Goal: Answer question/provide support: Share knowledge or assist other users

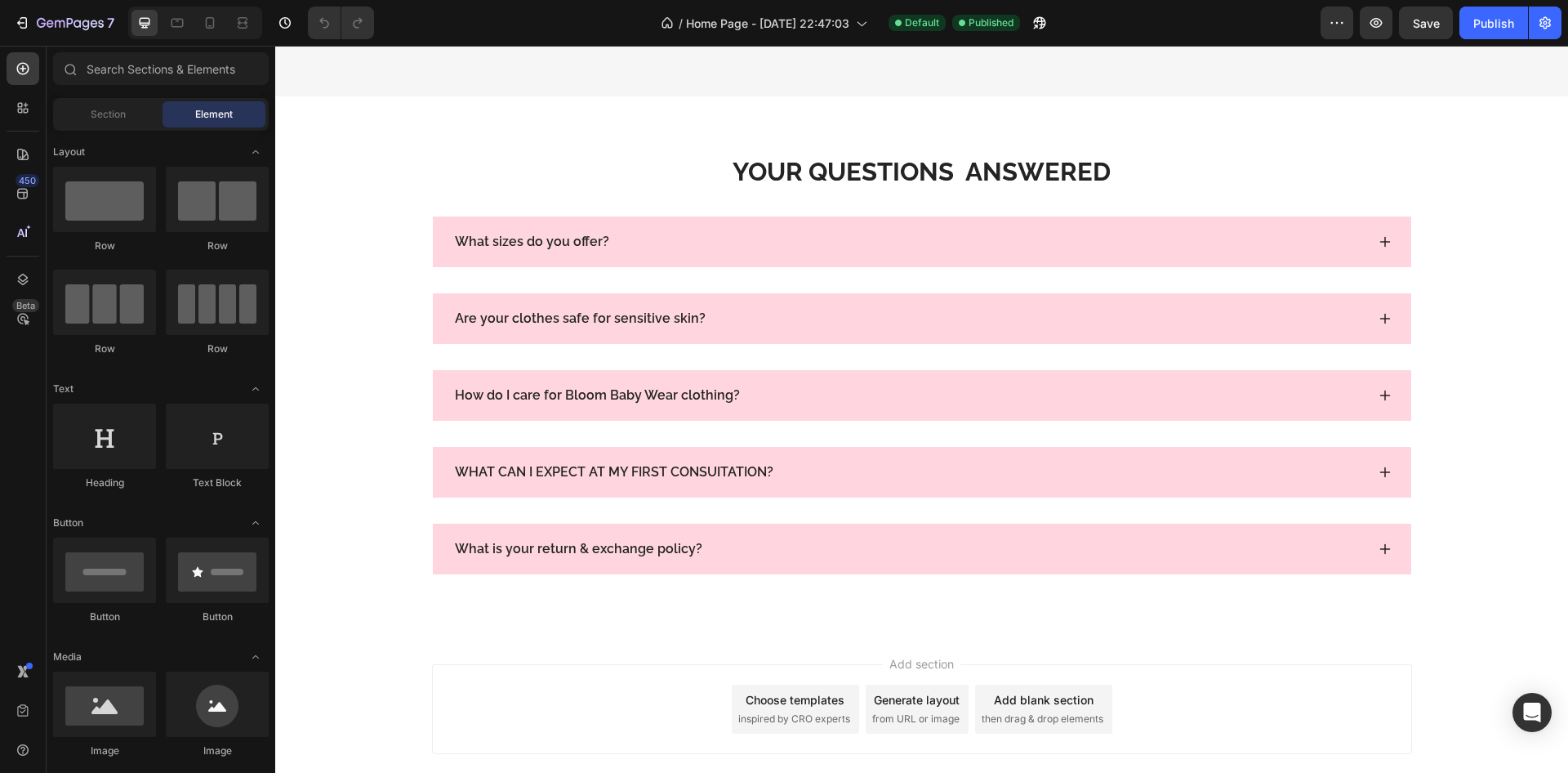
scroll to position [5293, 0]
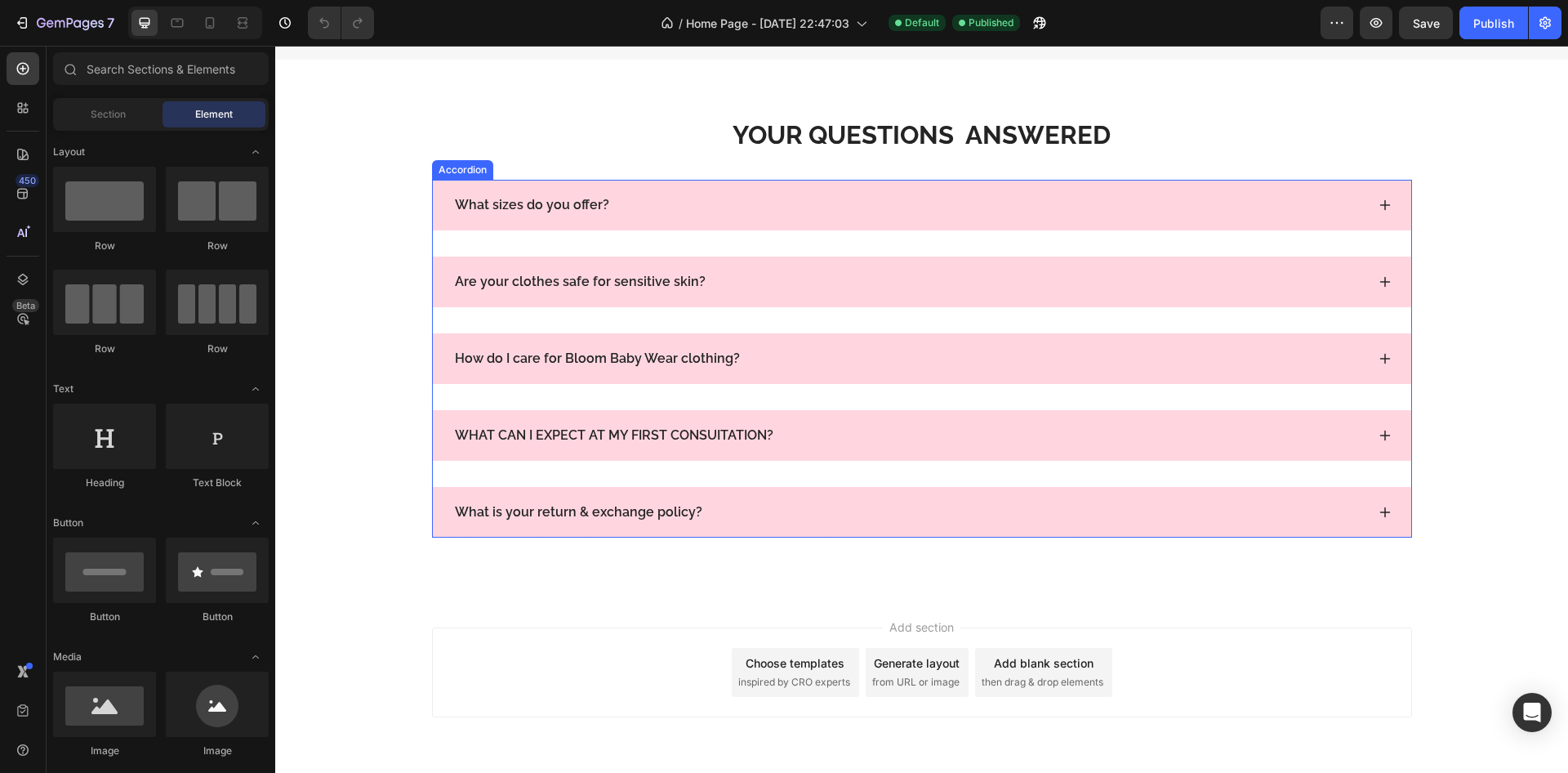
click at [1379, 212] on icon at bounding box center [1385, 204] width 13 height 13
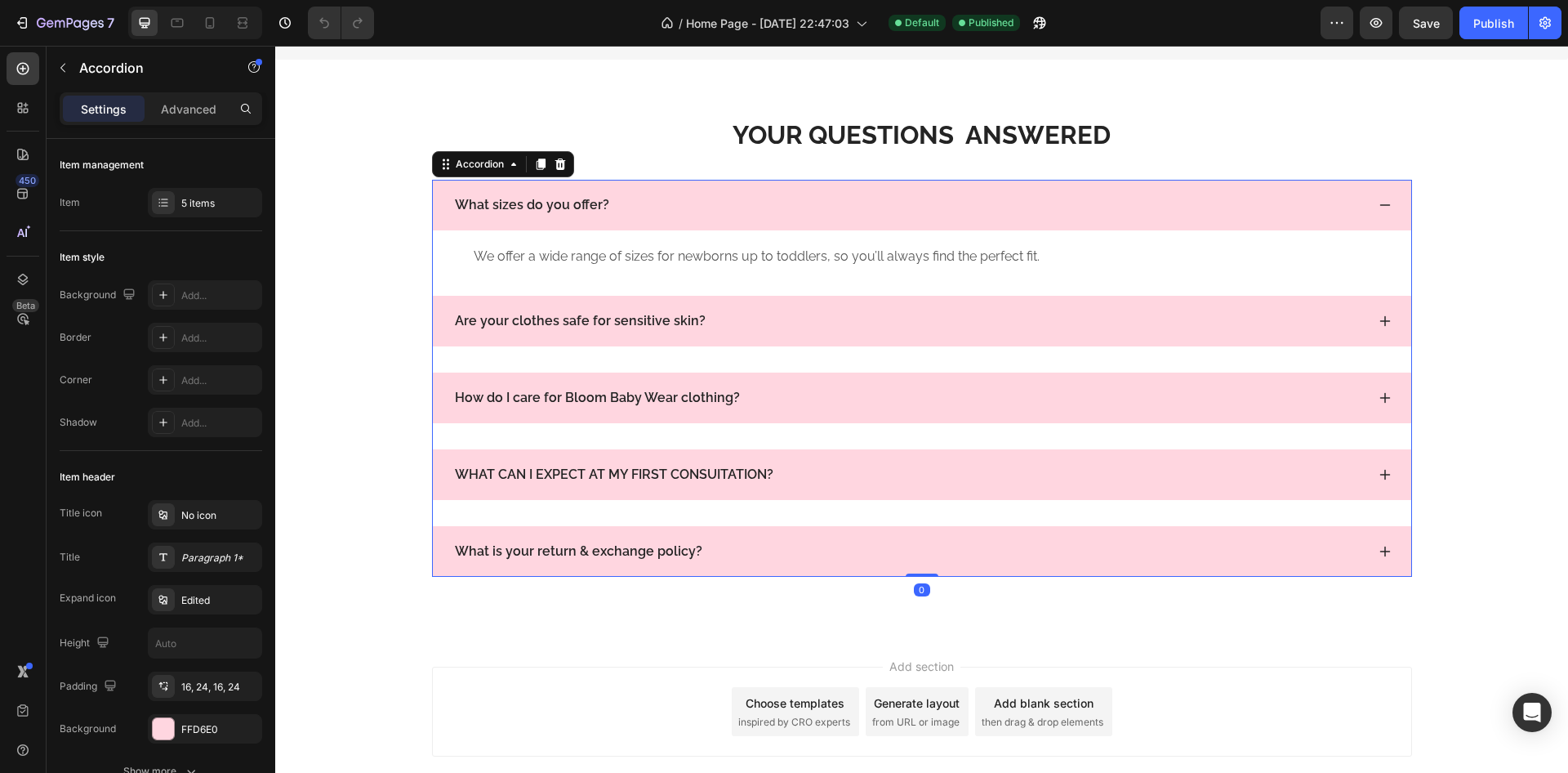
click at [1379, 212] on icon at bounding box center [1385, 204] width 13 height 13
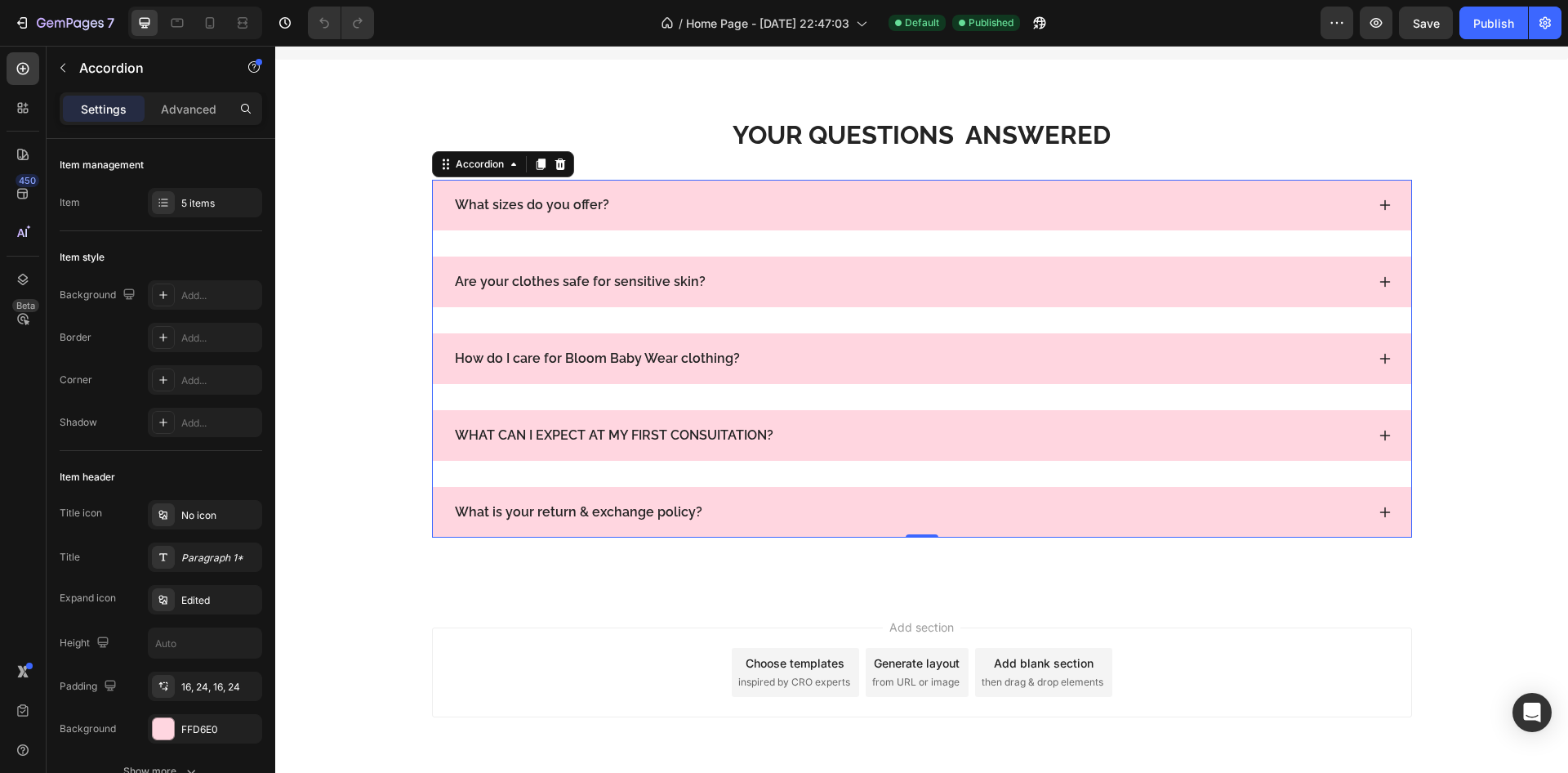
click at [1380, 287] on icon at bounding box center [1385, 281] width 11 height 11
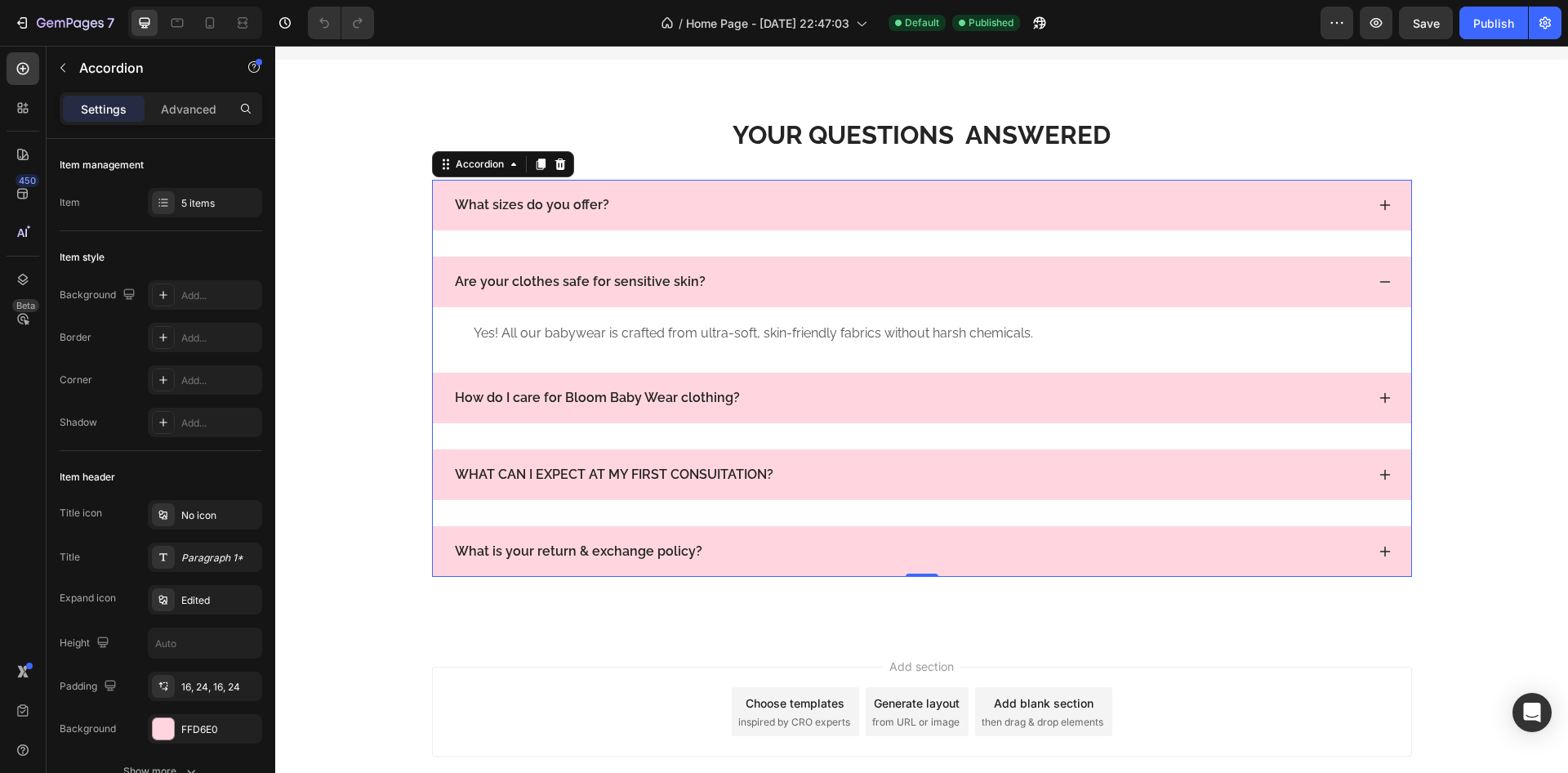
click at [1380, 283] on icon at bounding box center [1385, 282] width 11 height 2
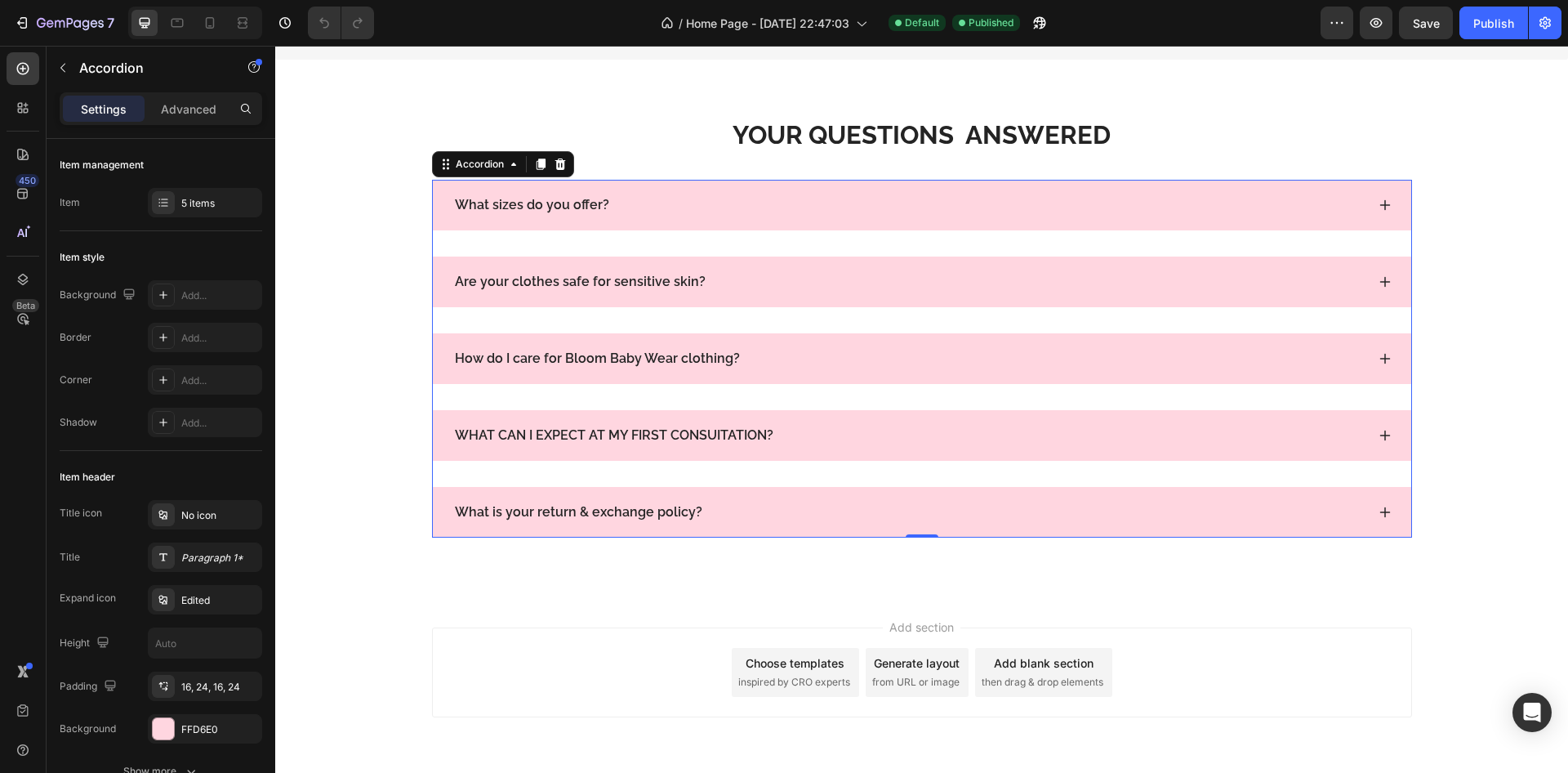
click at [1380, 363] on icon at bounding box center [1385, 358] width 11 height 11
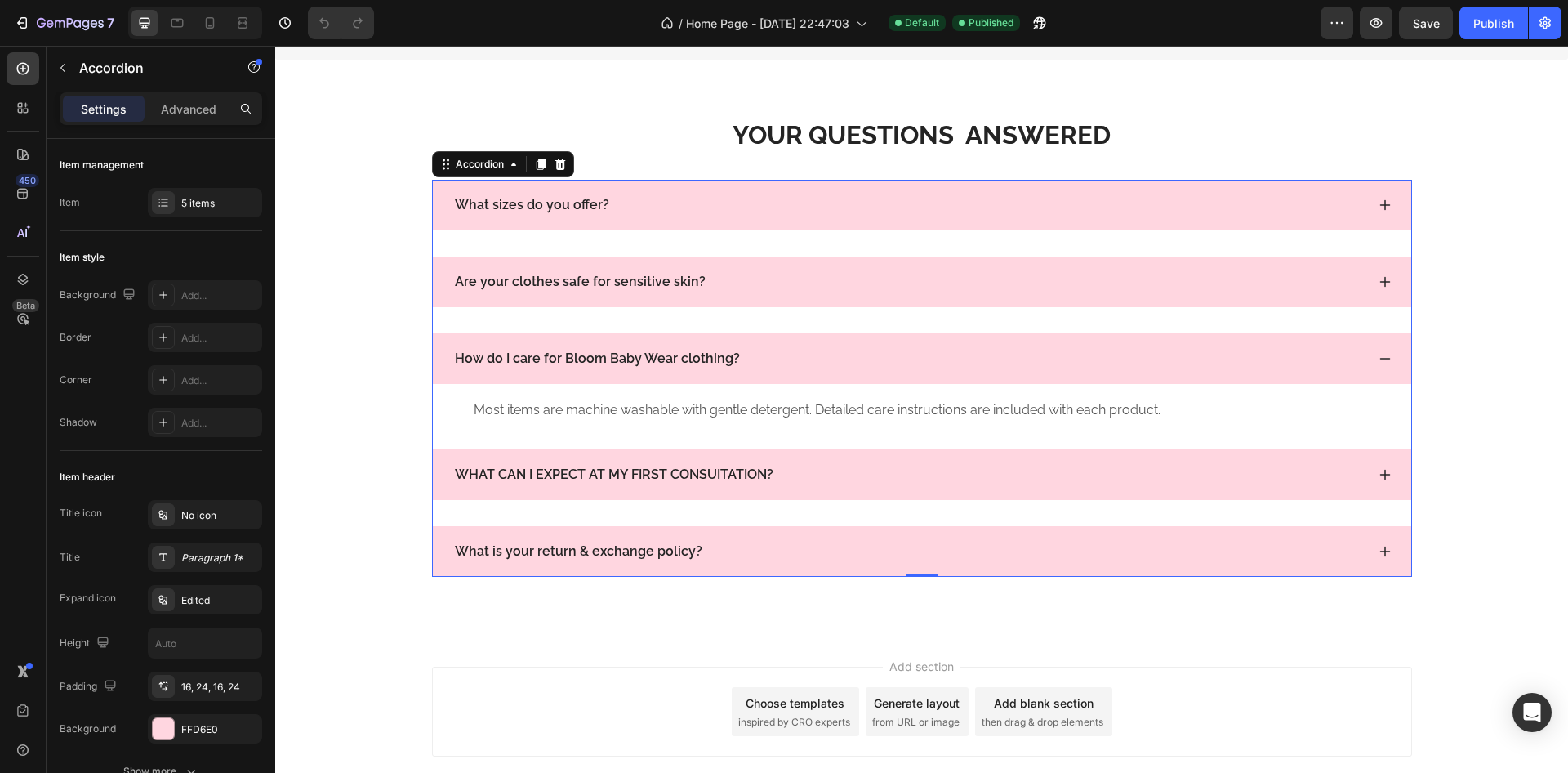
click at [648, 367] on p "How do I care for Bloom Baby Wear clothing?" at bounding box center [597, 359] width 285 height 20
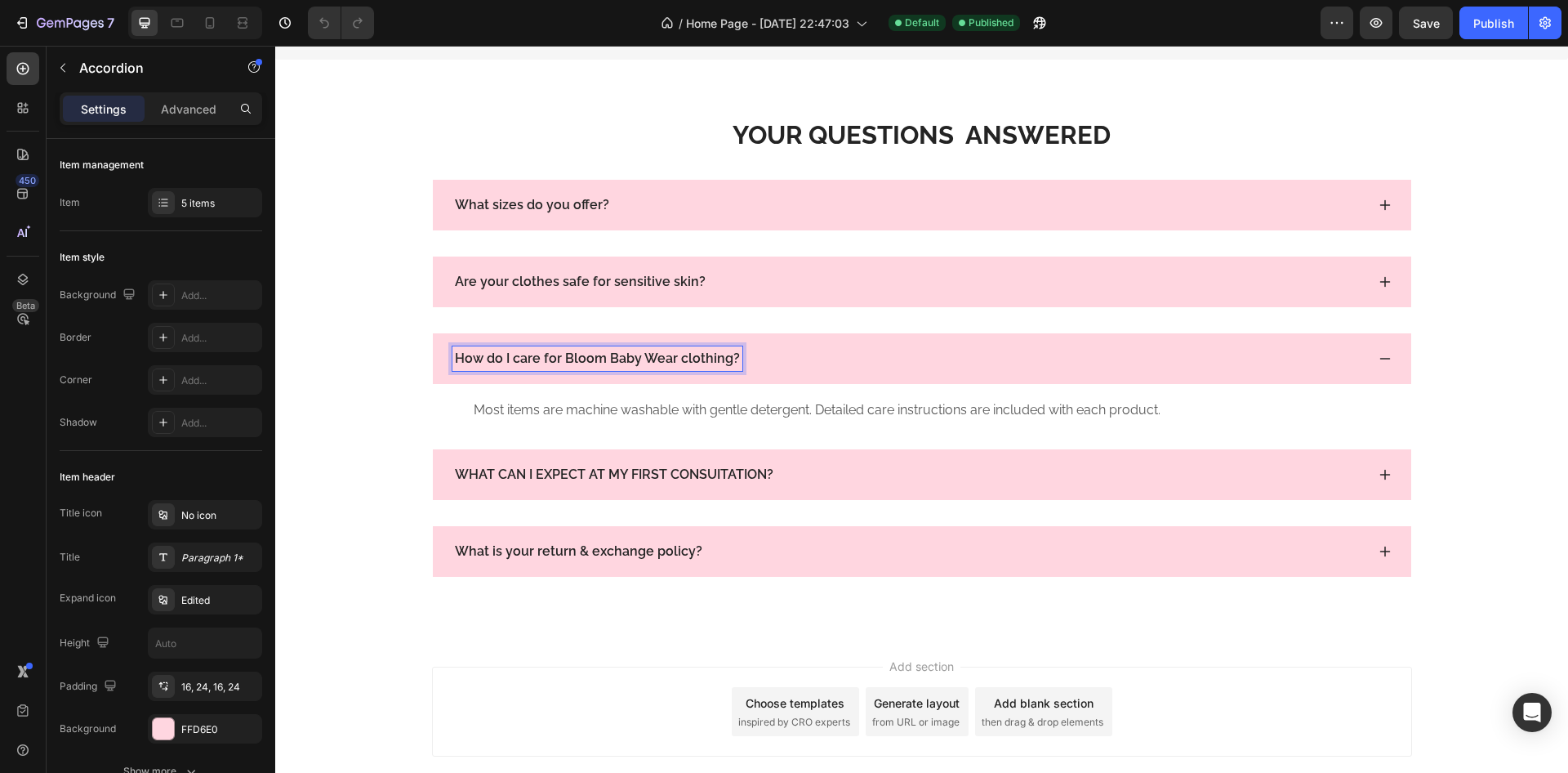
click at [1379, 207] on icon at bounding box center [1385, 204] width 13 height 13
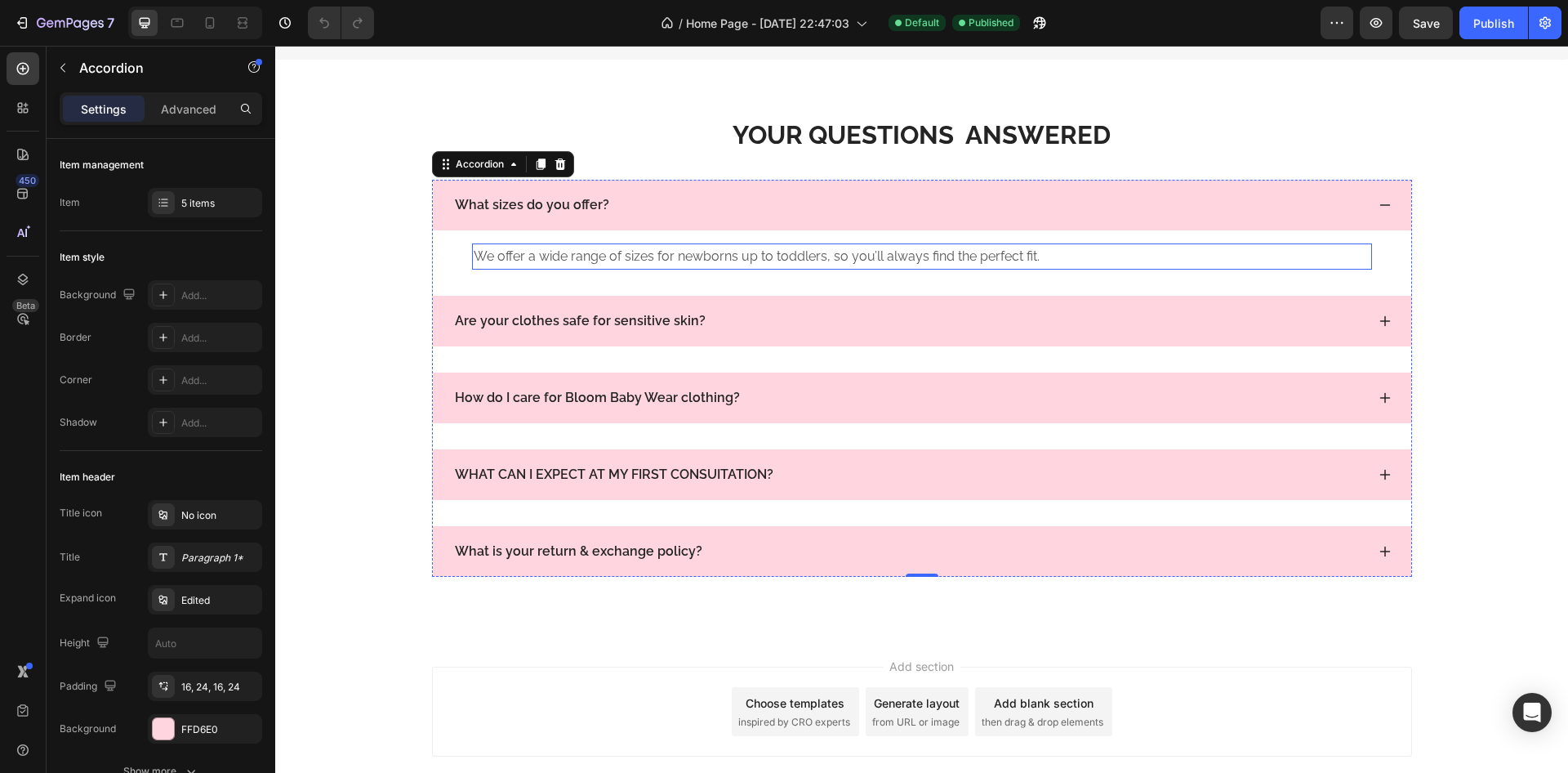
click at [881, 267] on p "We offer a wide range of sizes for newborns up to toddlers, so you’ll always fi…" at bounding box center [922, 257] width 897 height 24
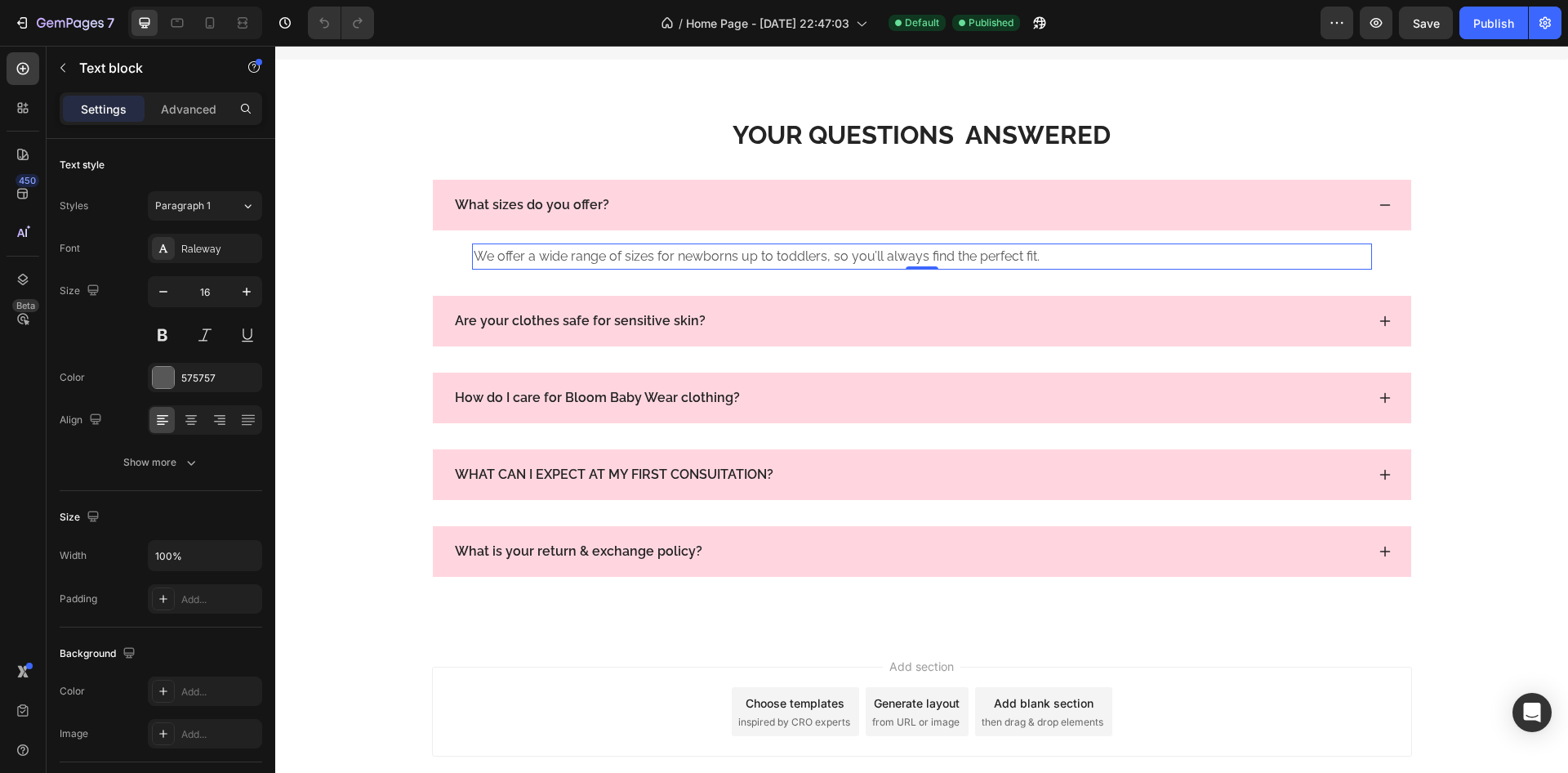
click at [881, 267] on p "We offer a wide range of sizes for newborns up to toddlers, so you’ll always fi…" at bounding box center [922, 257] width 897 height 24
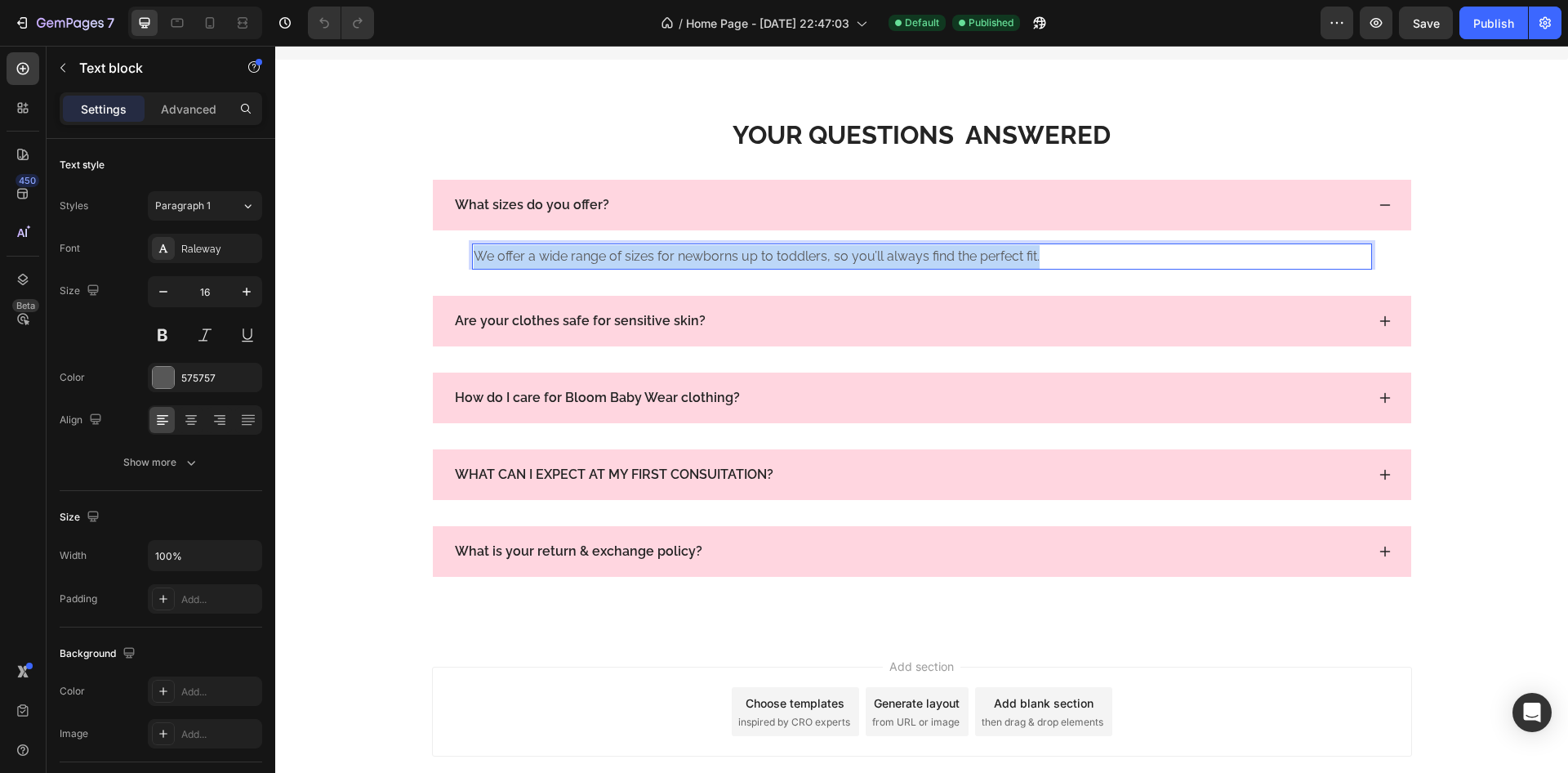
click at [881, 267] on p "We offer a wide range of sizes for newborns up to toddlers, so you’ll always fi…" at bounding box center [922, 257] width 897 height 24
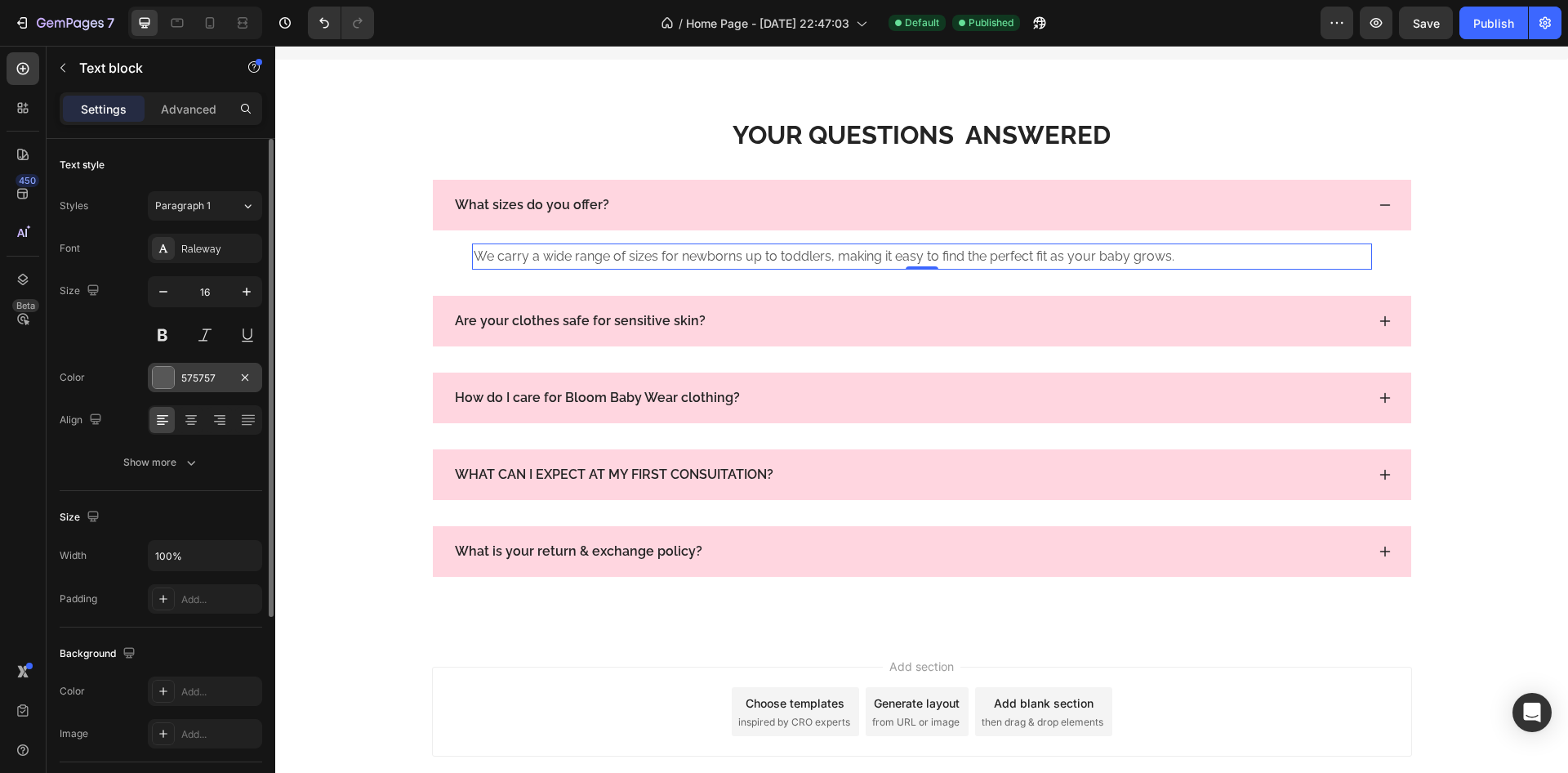
click at [163, 373] on div at bounding box center [163, 377] width 21 height 21
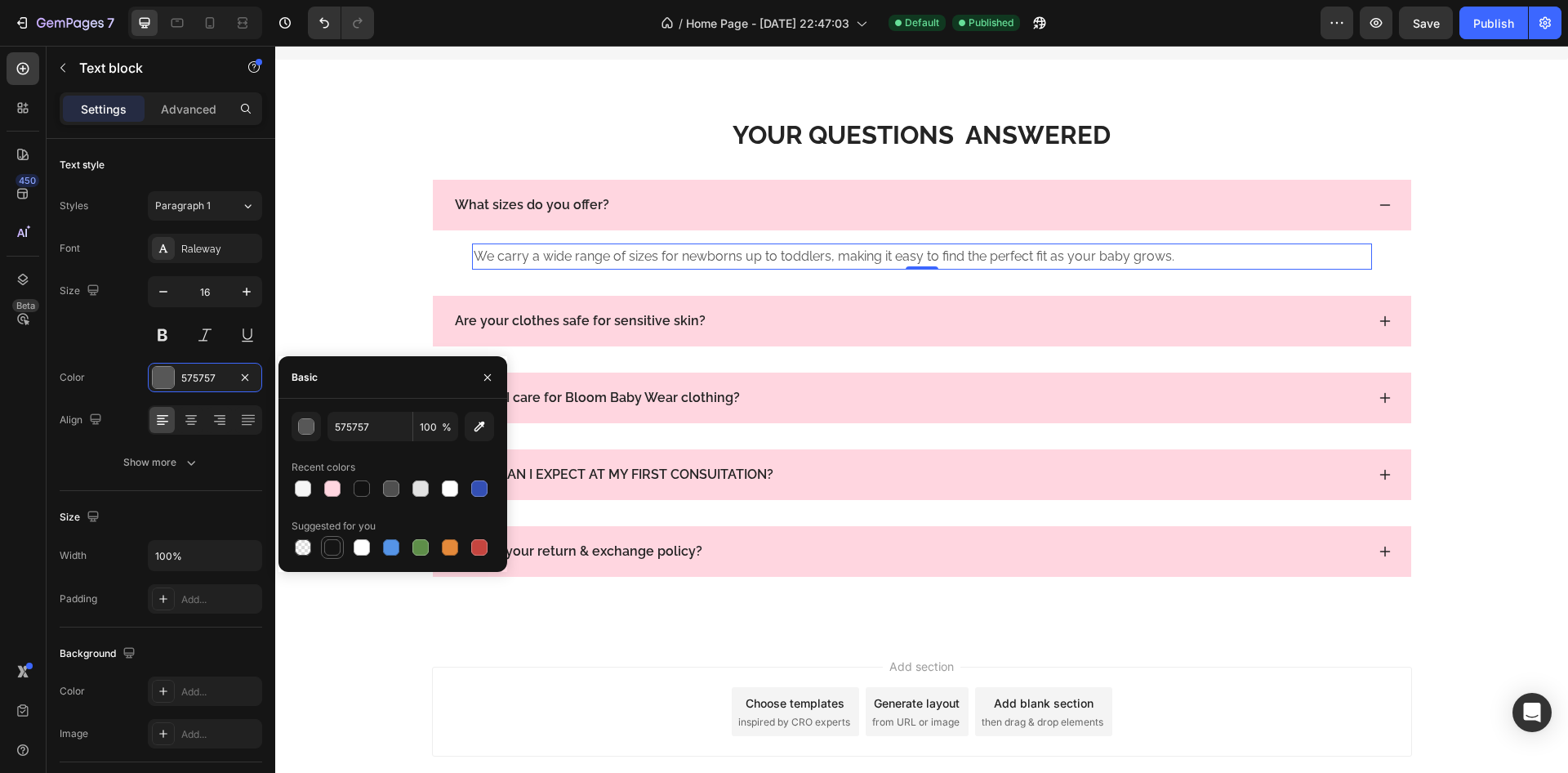
click at [338, 546] on div at bounding box center [332, 547] width 16 height 16
type input "151515"
click at [1371, 215] on div "What sizes do you offer?" at bounding box center [922, 205] width 979 height 51
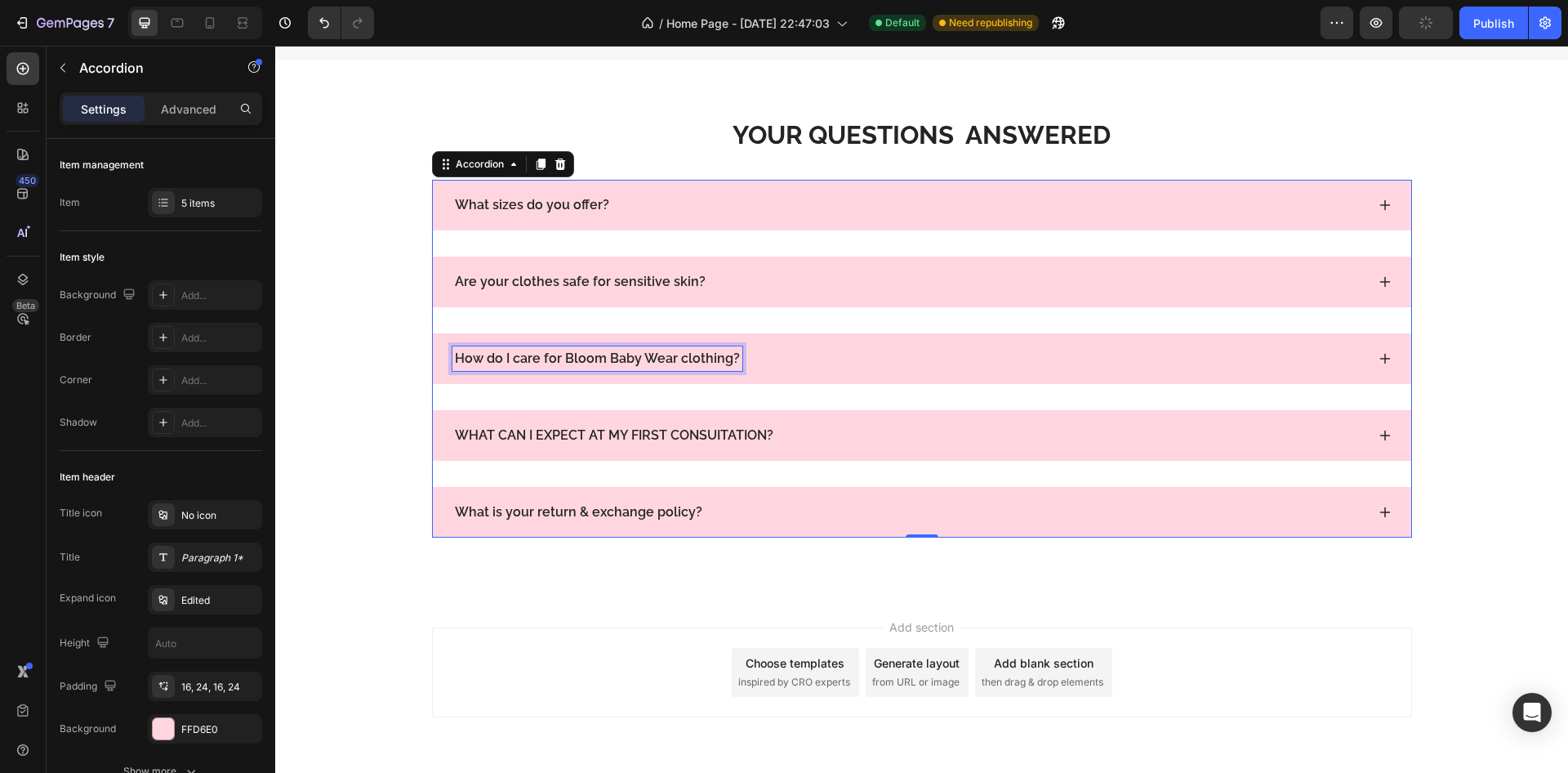
click at [595, 366] on p "How do I care for Bloom Baby Wear clothing?" at bounding box center [597, 359] width 285 height 20
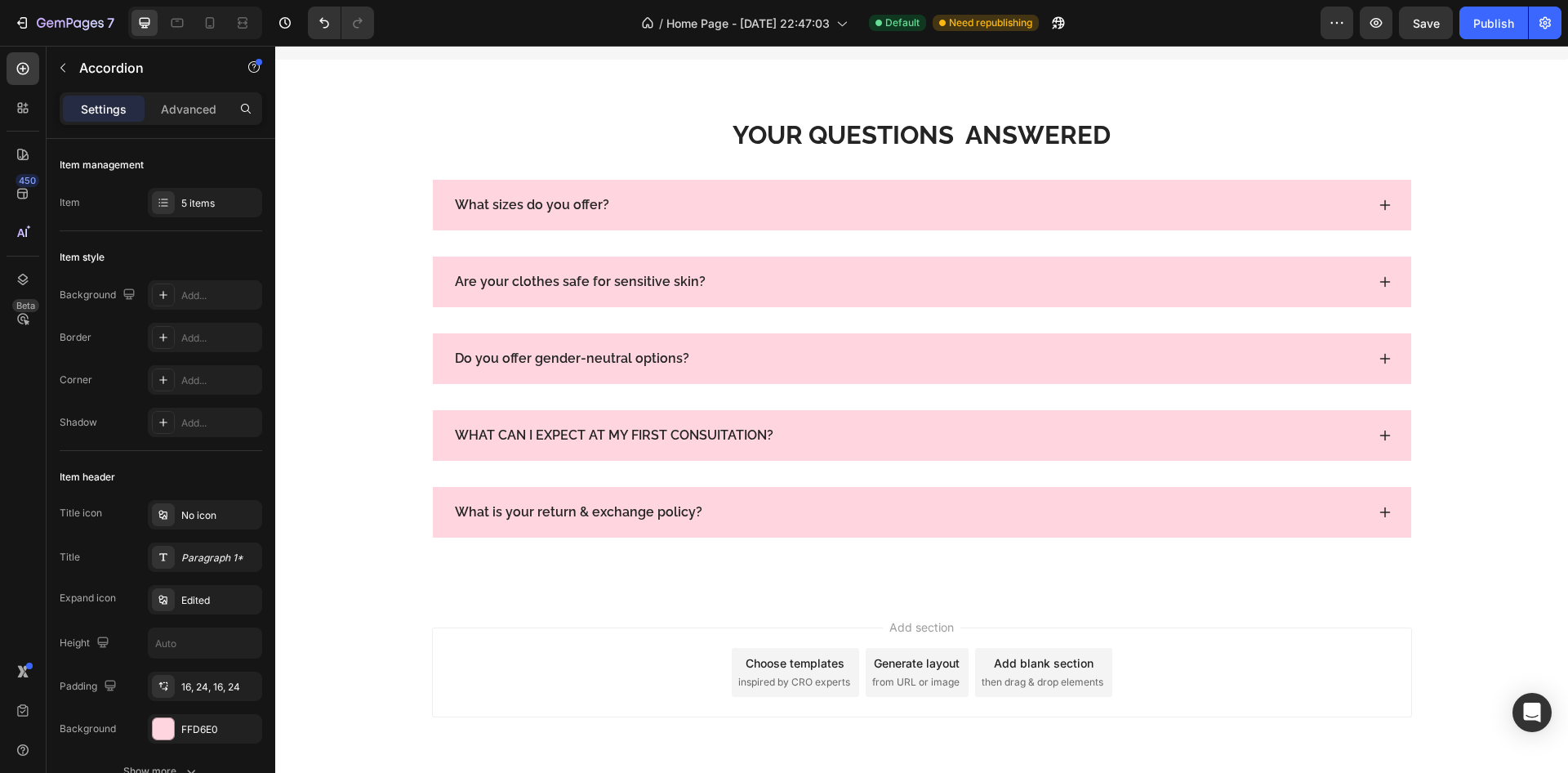
click at [1380, 363] on icon at bounding box center [1385, 358] width 11 height 11
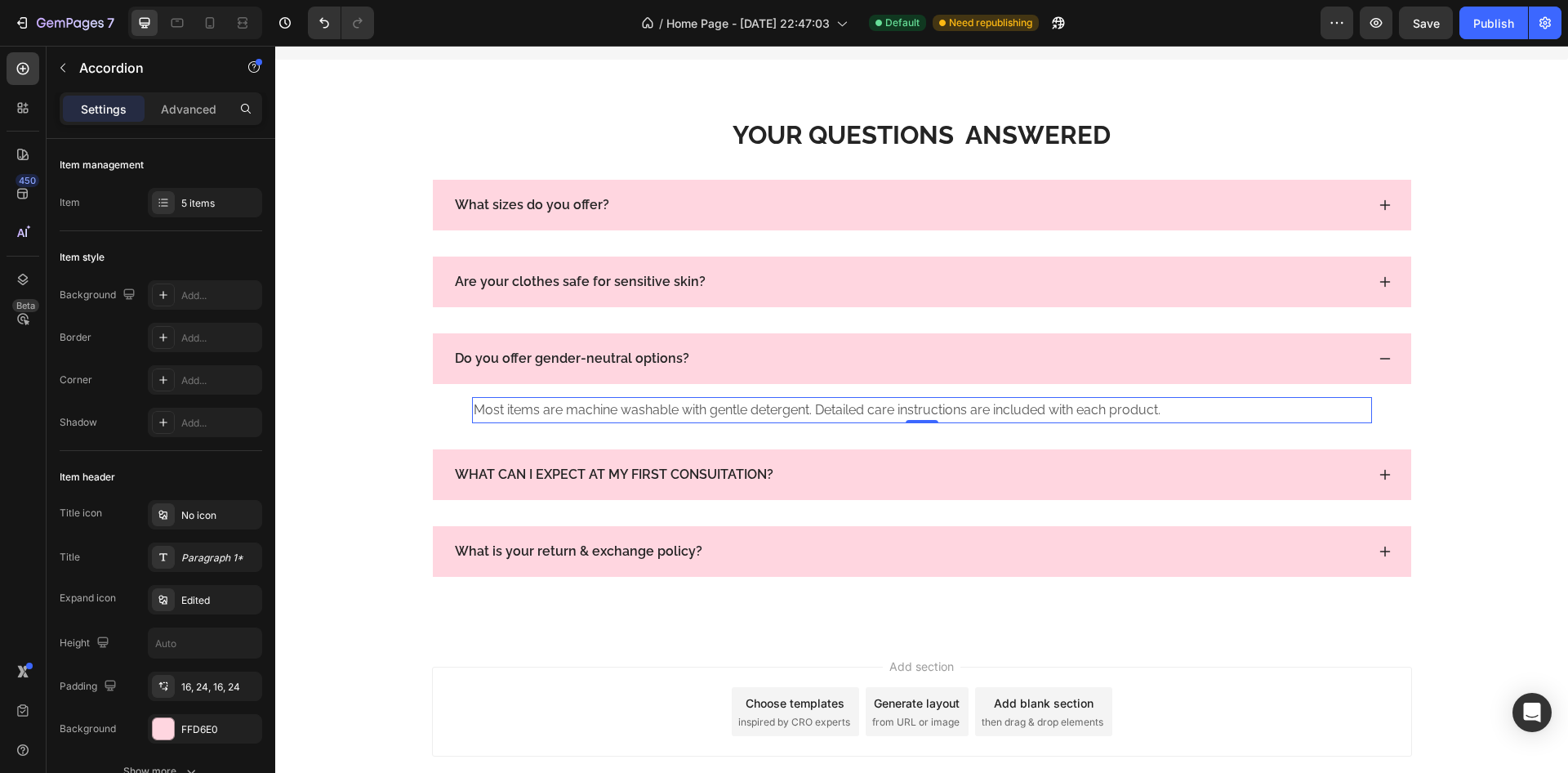
click at [628, 418] on p "Most items are machine washable with gentle detergent. Detailed care instructio…" at bounding box center [922, 411] width 897 height 24
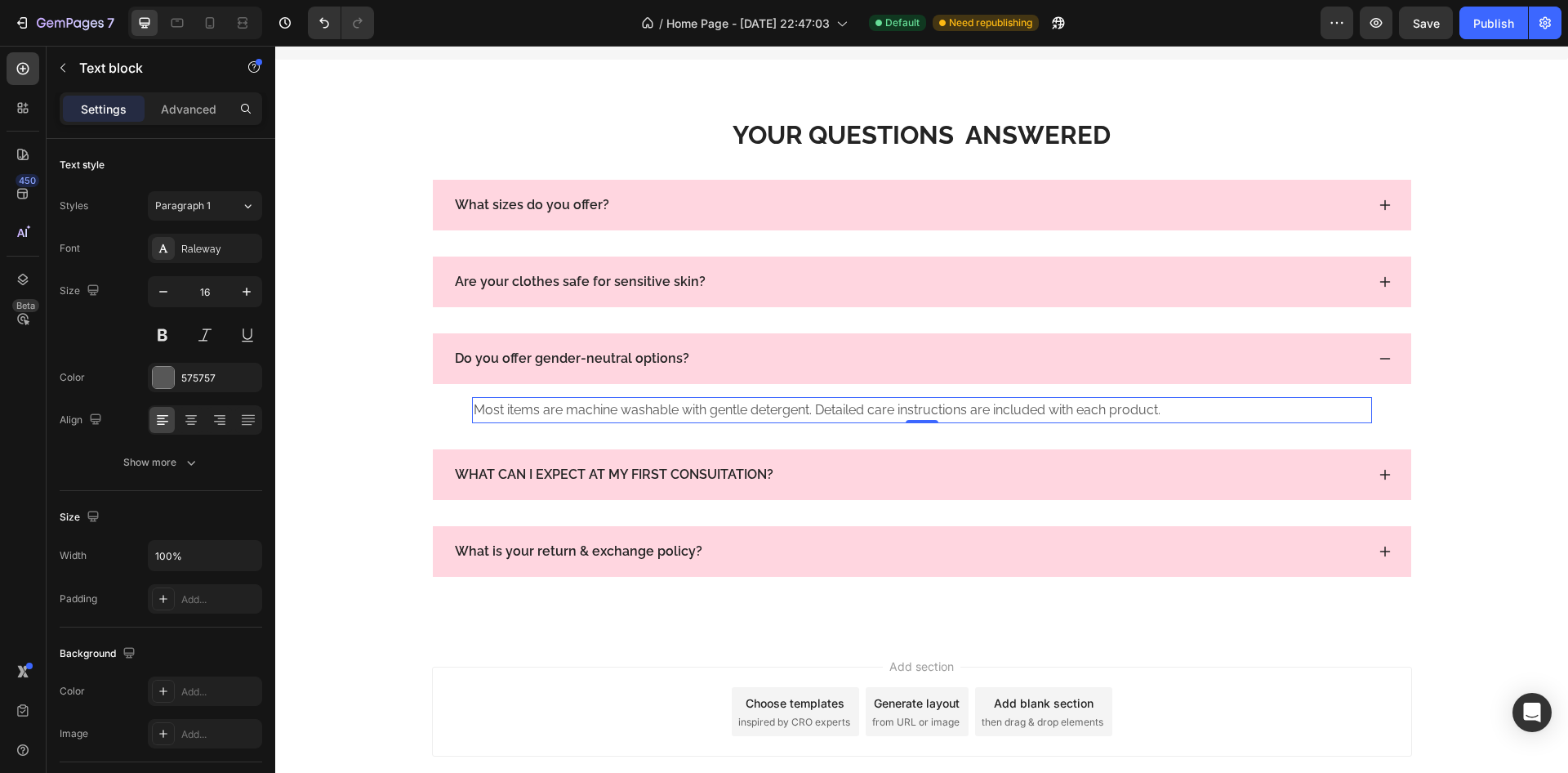
click at [628, 418] on p "Most items are machine washable with gentle detergent. Detailed care instructio…" at bounding box center [922, 411] width 897 height 24
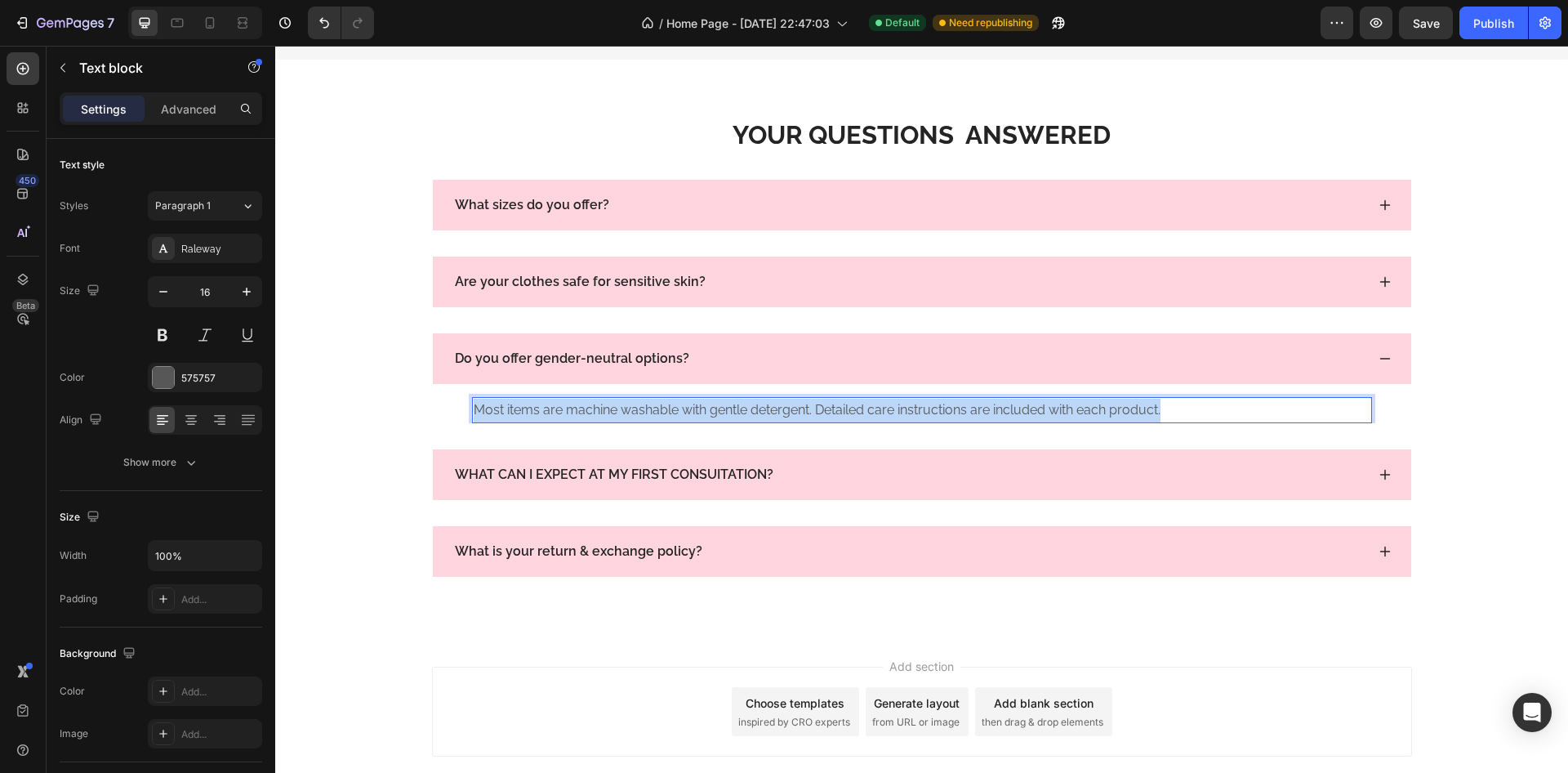
click at [628, 418] on p "Most items are machine washable with gentle detergent. Detailed care instructio…" at bounding box center [922, 411] width 897 height 24
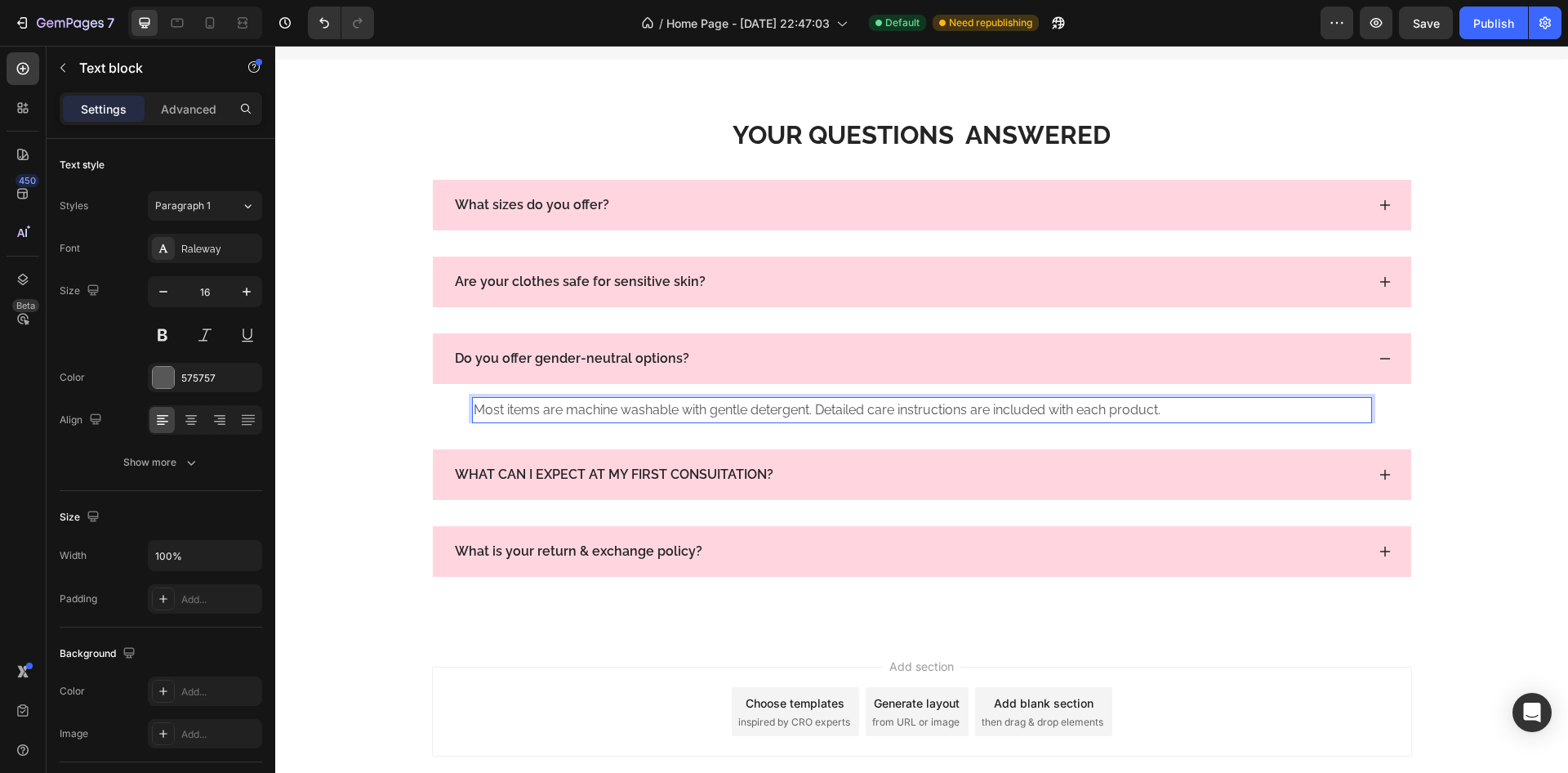
click at [628, 418] on p "Most items are machine washable with gentle detergent. Detailed care instructio…" at bounding box center [922, 411] width 897 height 24
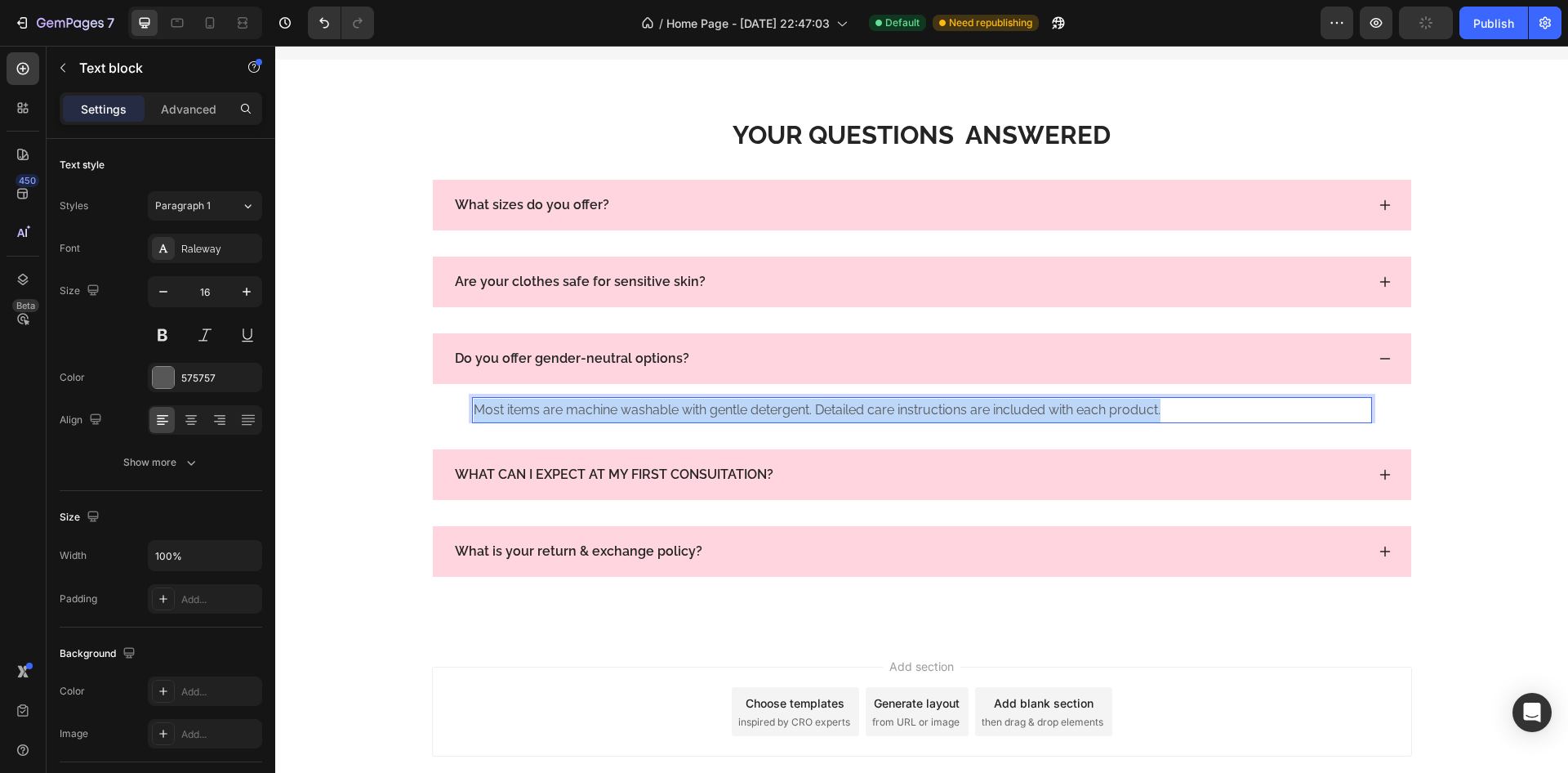
click at [628, 418] on p "Most items are machine washable with gentle detergent. Detailed care instructio…" at bounding box center [922, 411] width 897 height 24
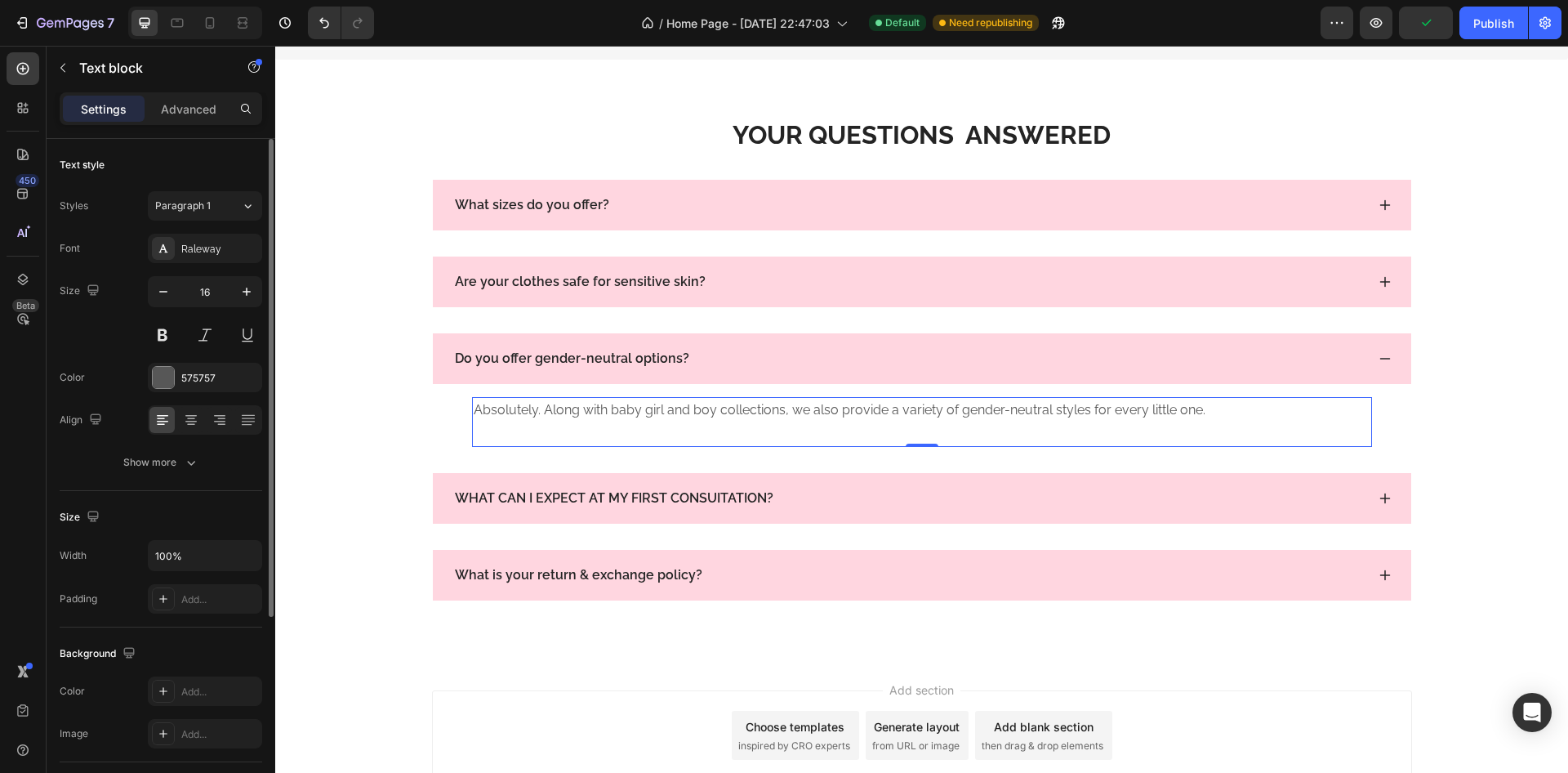
drag, startPoint x: 171, startPoint y: 372, endPoint x: 190, endPoint y: 395, distance: 30.7
click at [170, 372] on div at bounding box center [163, 377] width 21 height 21
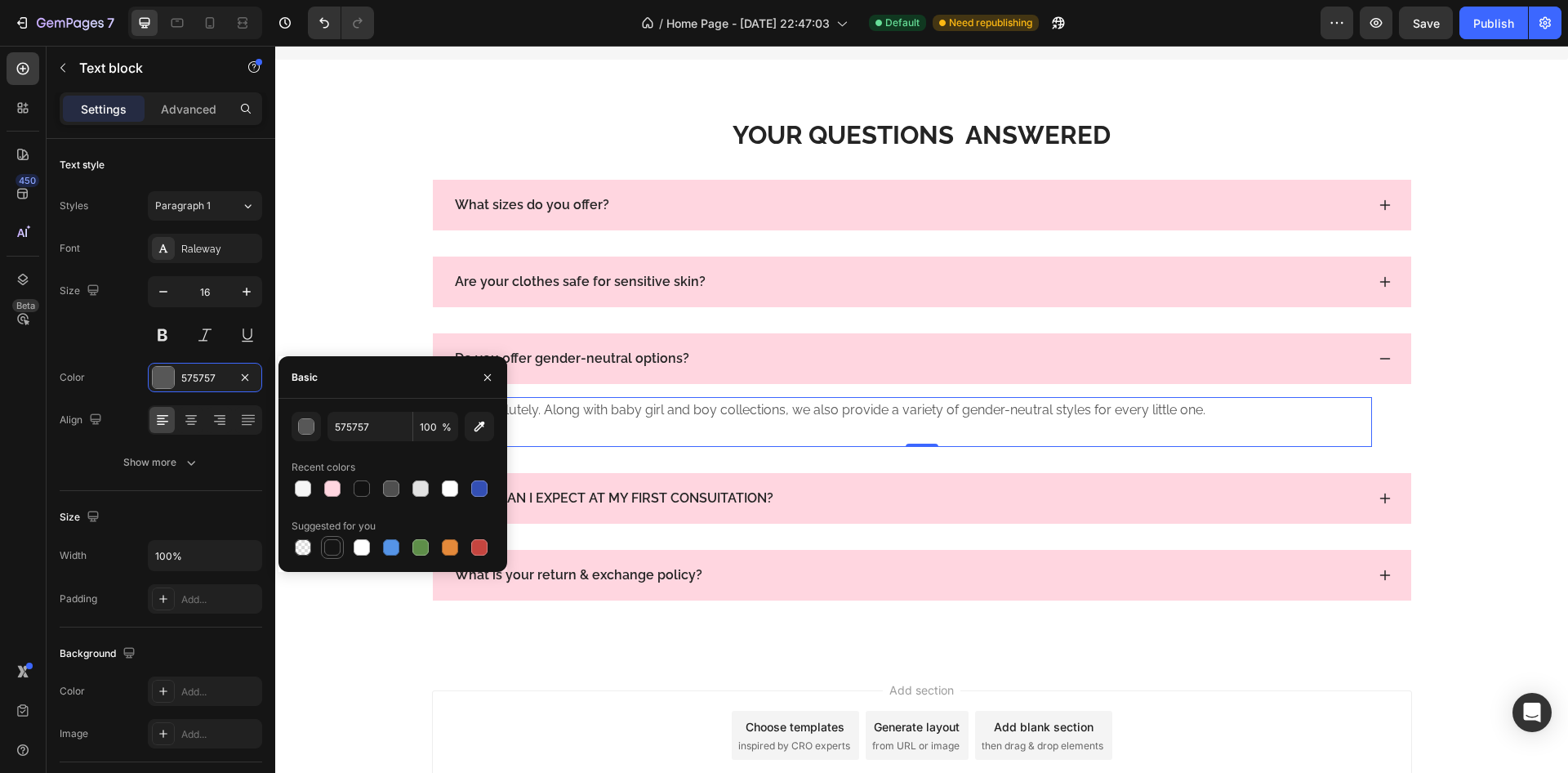
click at [343, 547] on div at bounding box center [332, 547] width 23 height 23
type input "151515"
click at [490, 381] on icon "button" at bounding box center [487, 377] width 13 height 13
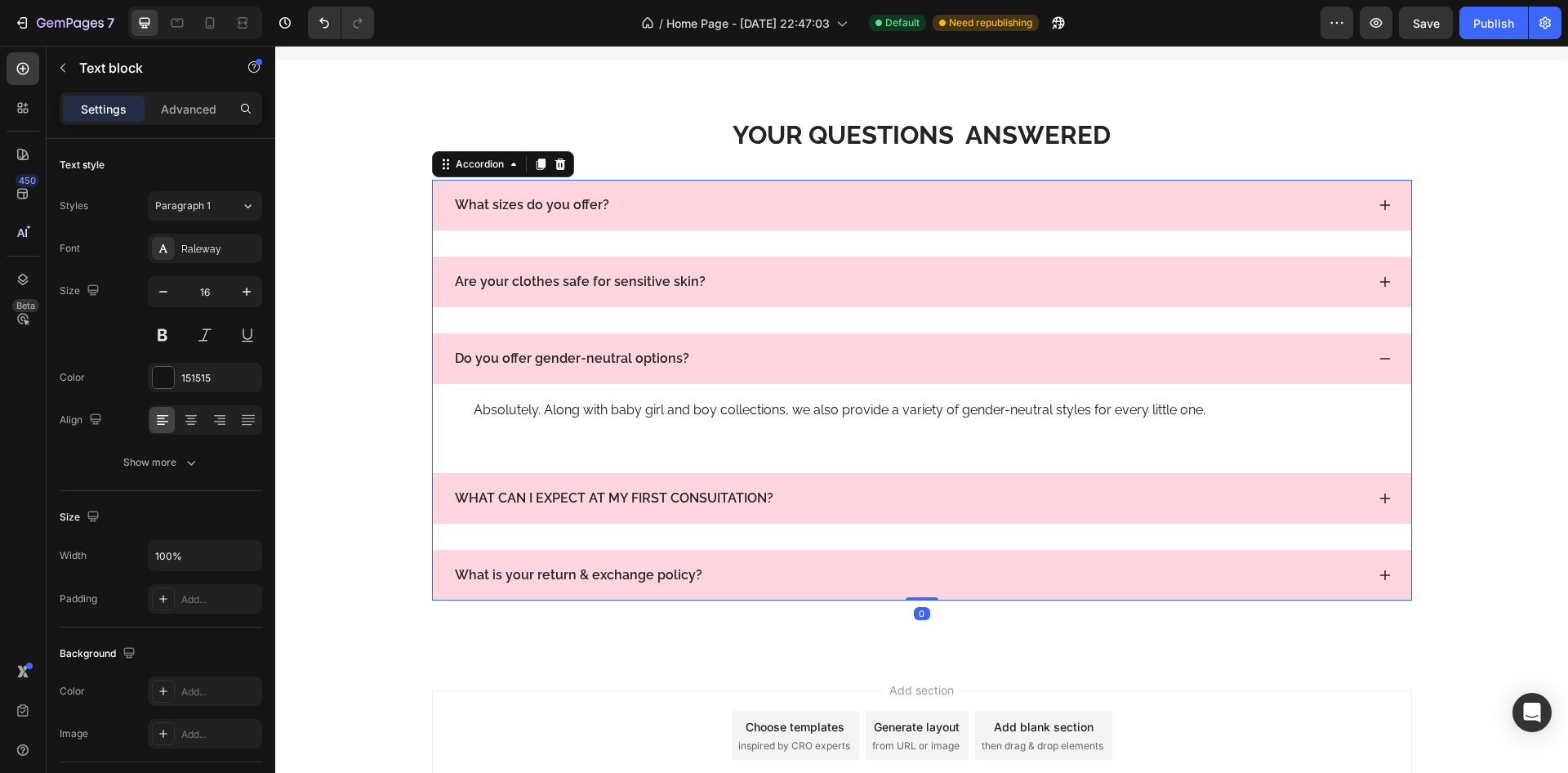
click at [1379, 365] on icon at bounding box center [1385, 358] width 13 height 13
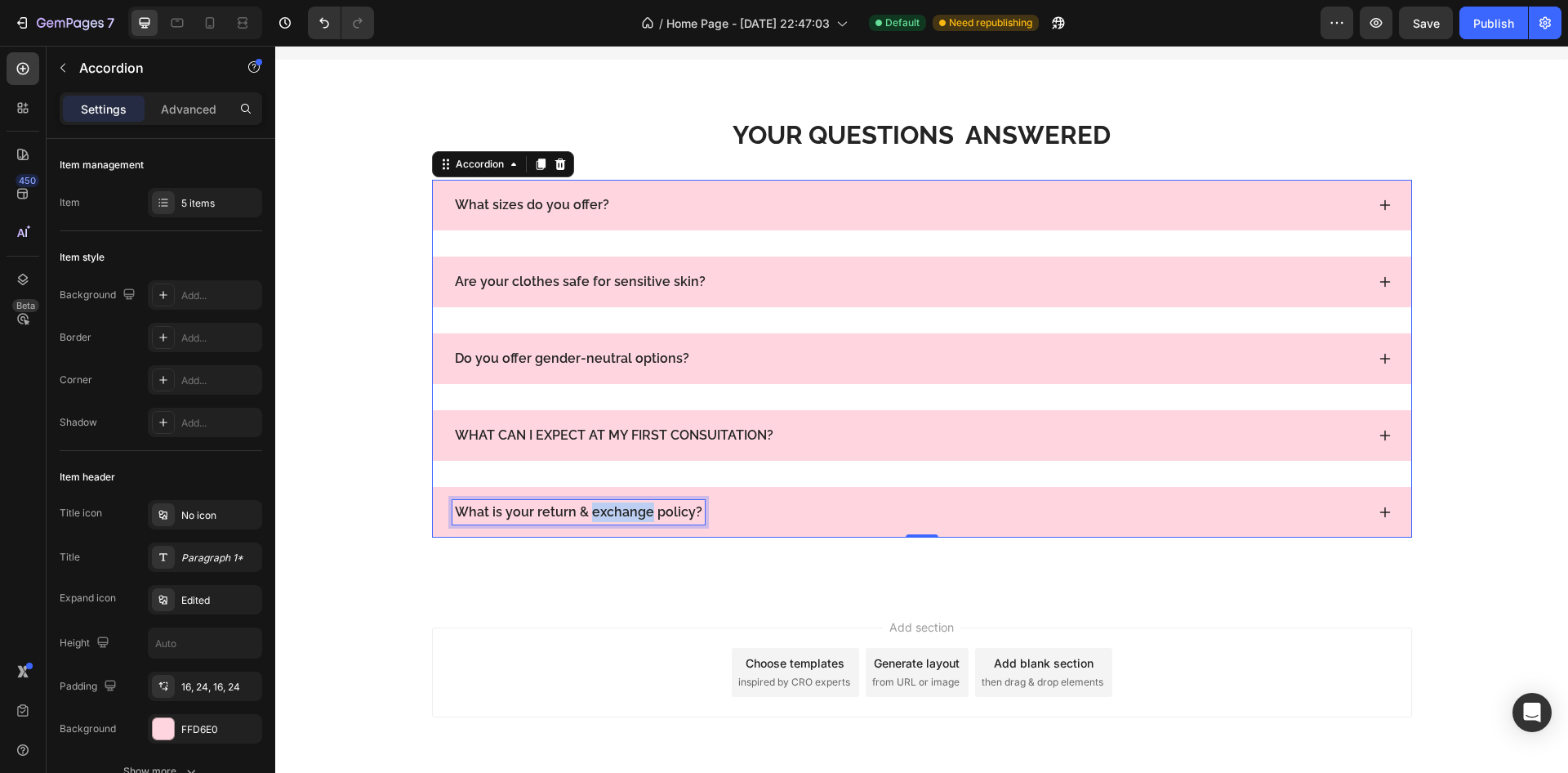
click at [594, 512] on p "What is your return & exchange policy?" at bounding box center [578, 512] width 247 height 20
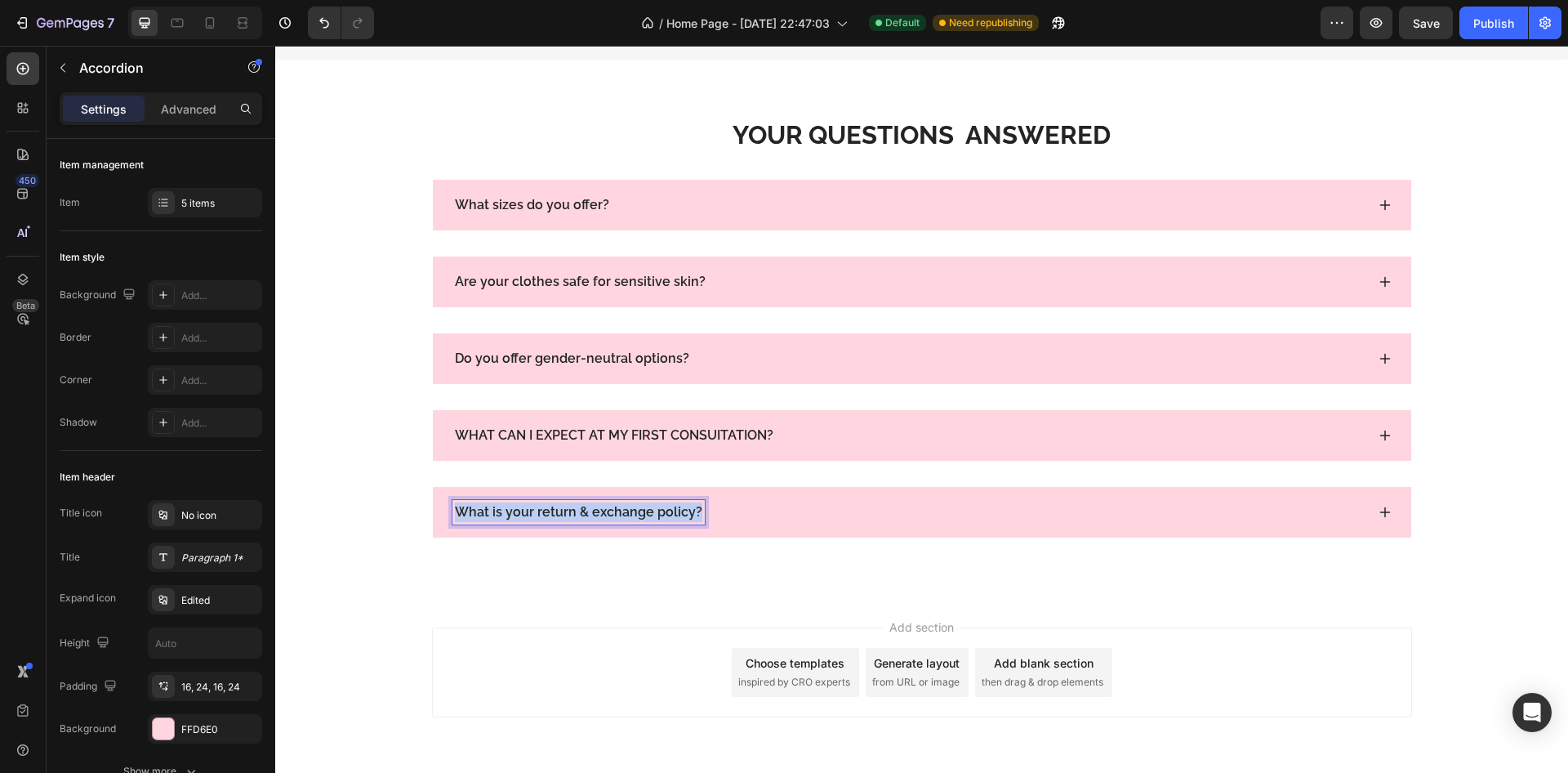
click at [594, 512] on p "What is your return & exchange policy?" at bounding box center [578, 512] width 247 height 20
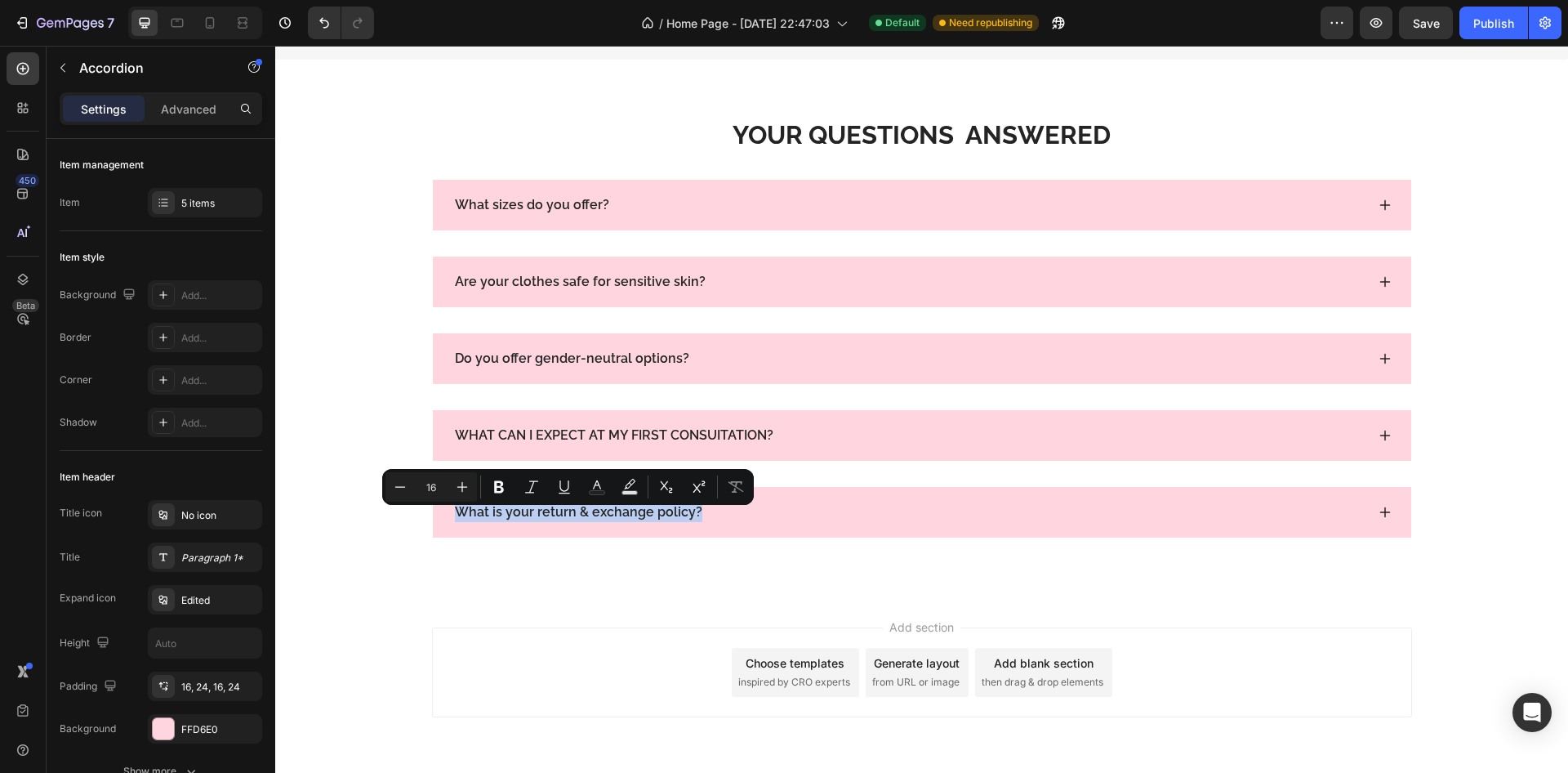
click at [1379, 442] on icon at bounding box center [1385, 435] width 13 height 13
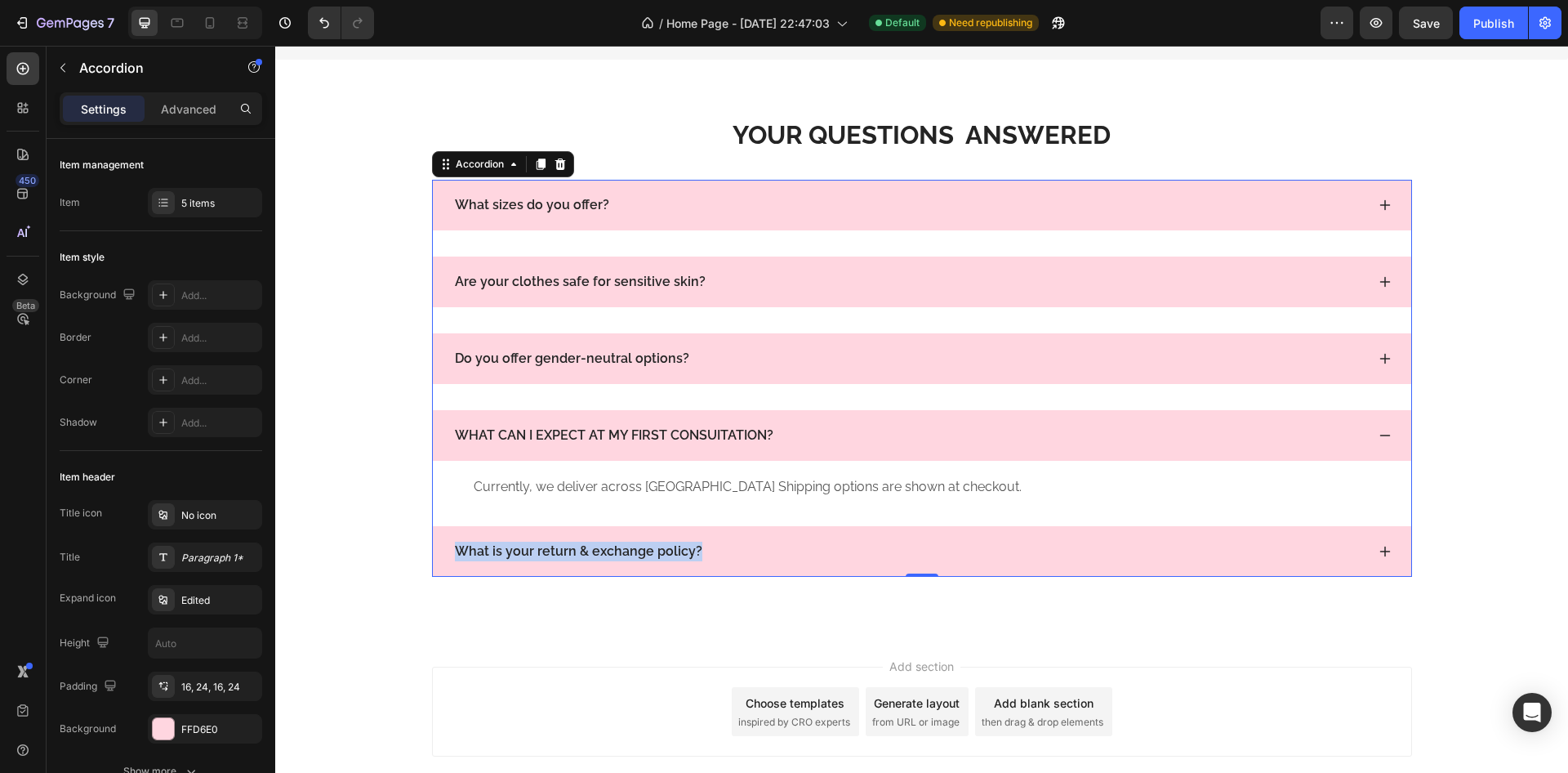
click at [1379, 439] on icon at bounding box center [1385, 435] width 13 height 13
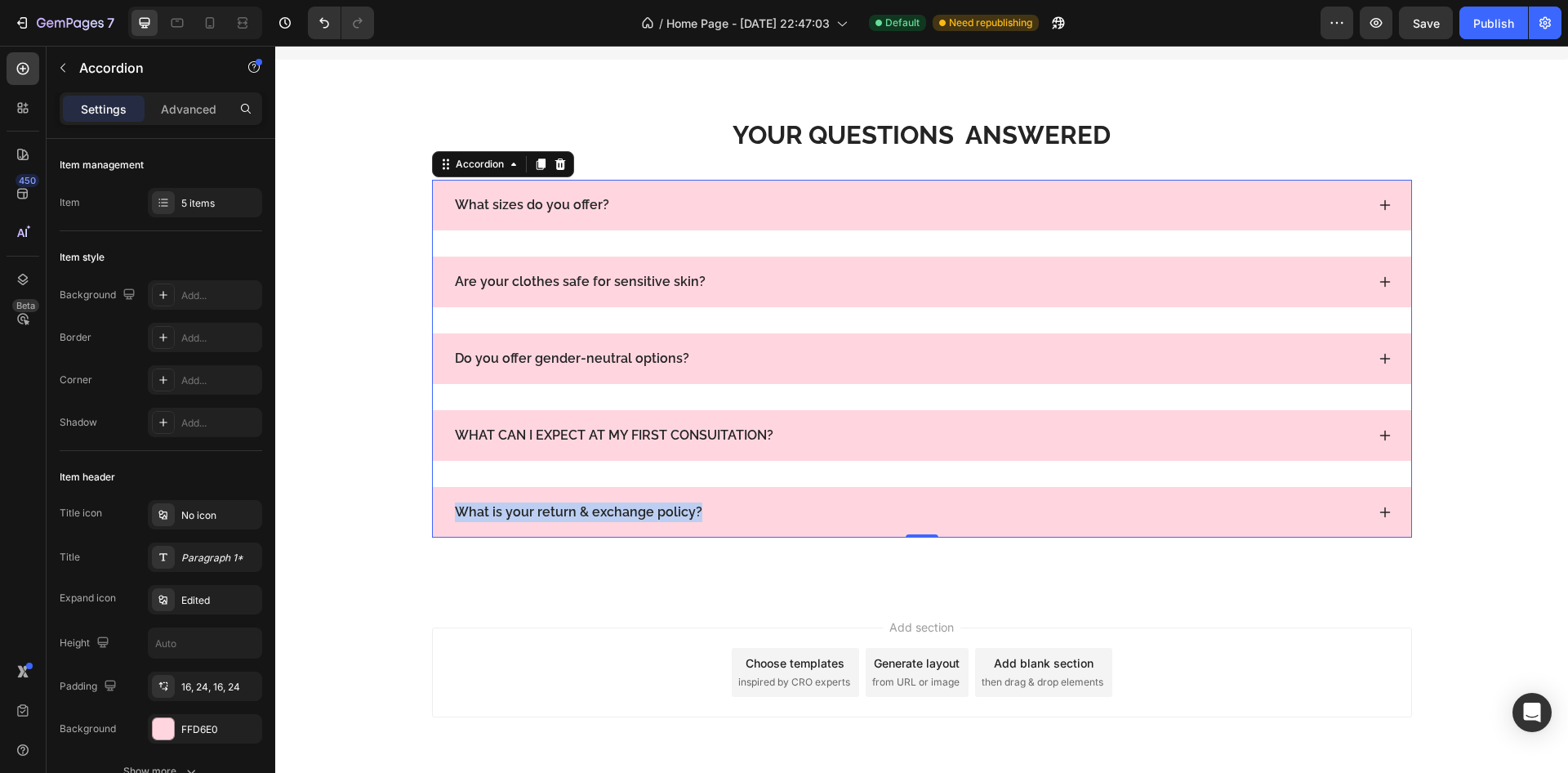
click at [1385, 359] on div "Do you offer gender-neutral options?" at bounding box center [922, 358] width 979 height 51
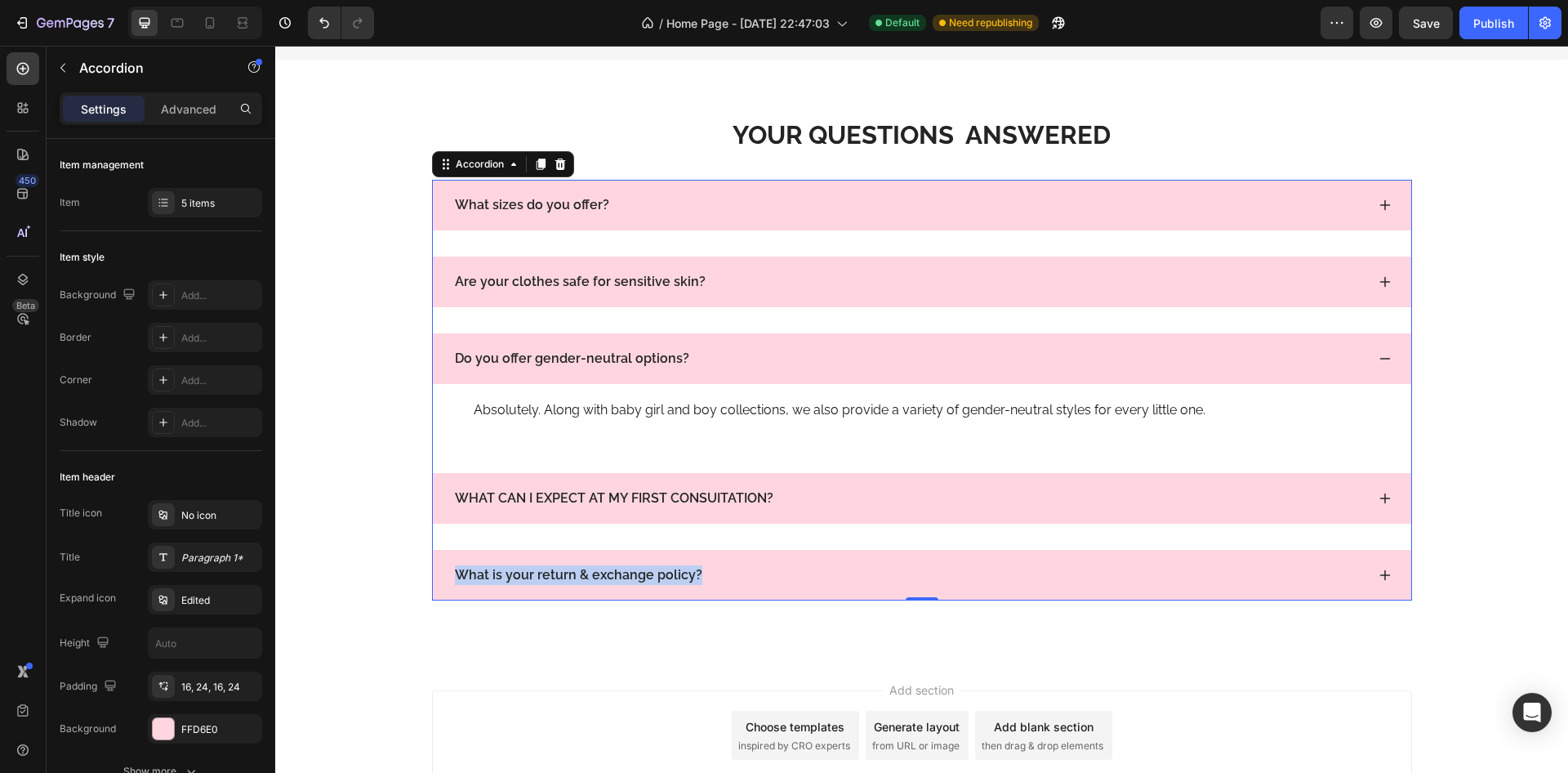
click at [1385, 359] on div "Do you offer gender-neutral options?" at bounding box center [922, 358] width 979 height 51
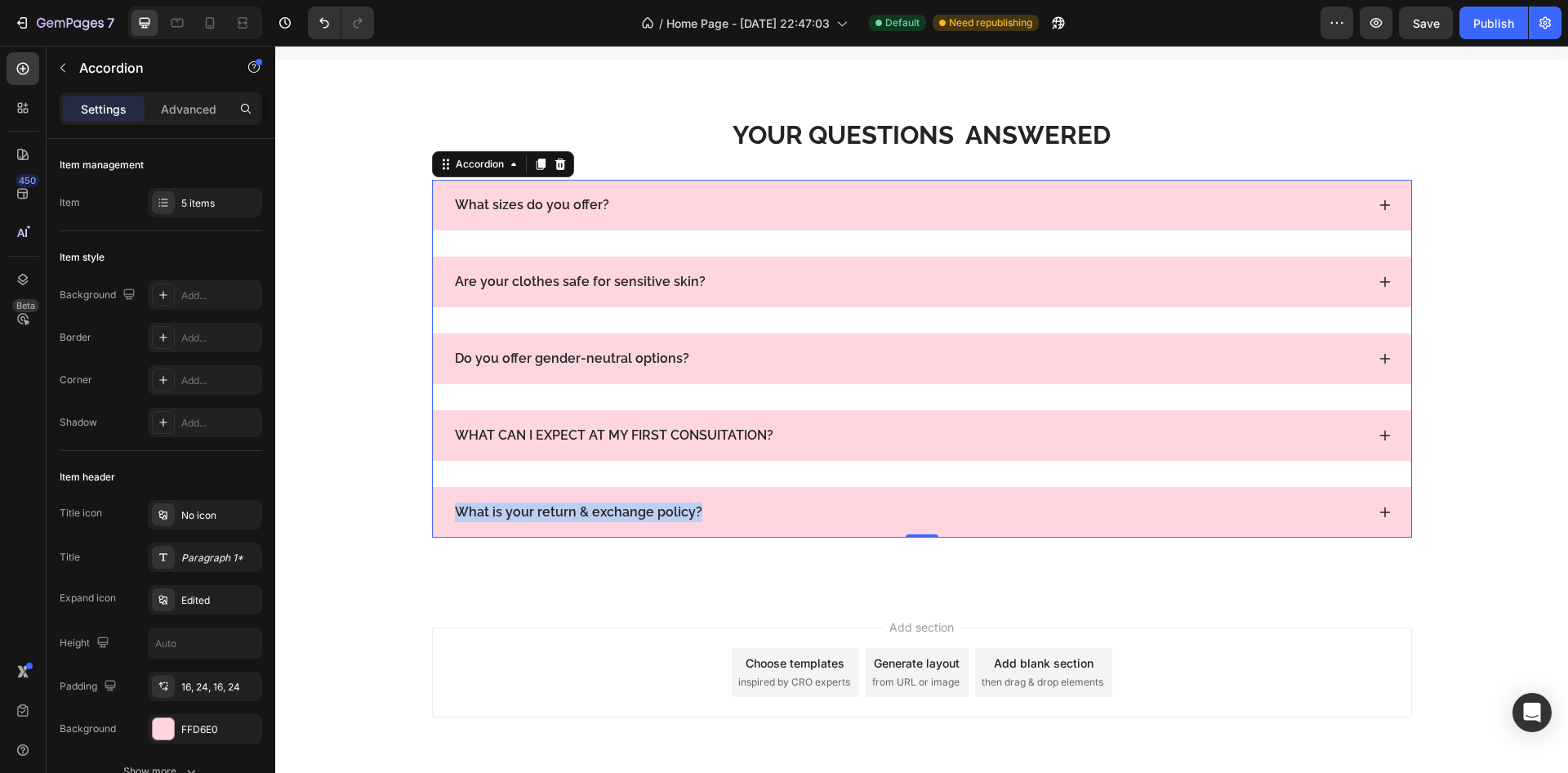
drag, startPoint x: 1386, startPoint y: 442, endPoint x: 1197, endPoint y: 461, distance: 189.7
click at [1385, 440] on div "WHAT CAN I EXPECT AT MY FIRST CONSUITATION?" at bounding box center [922, 435] width 979 height 51
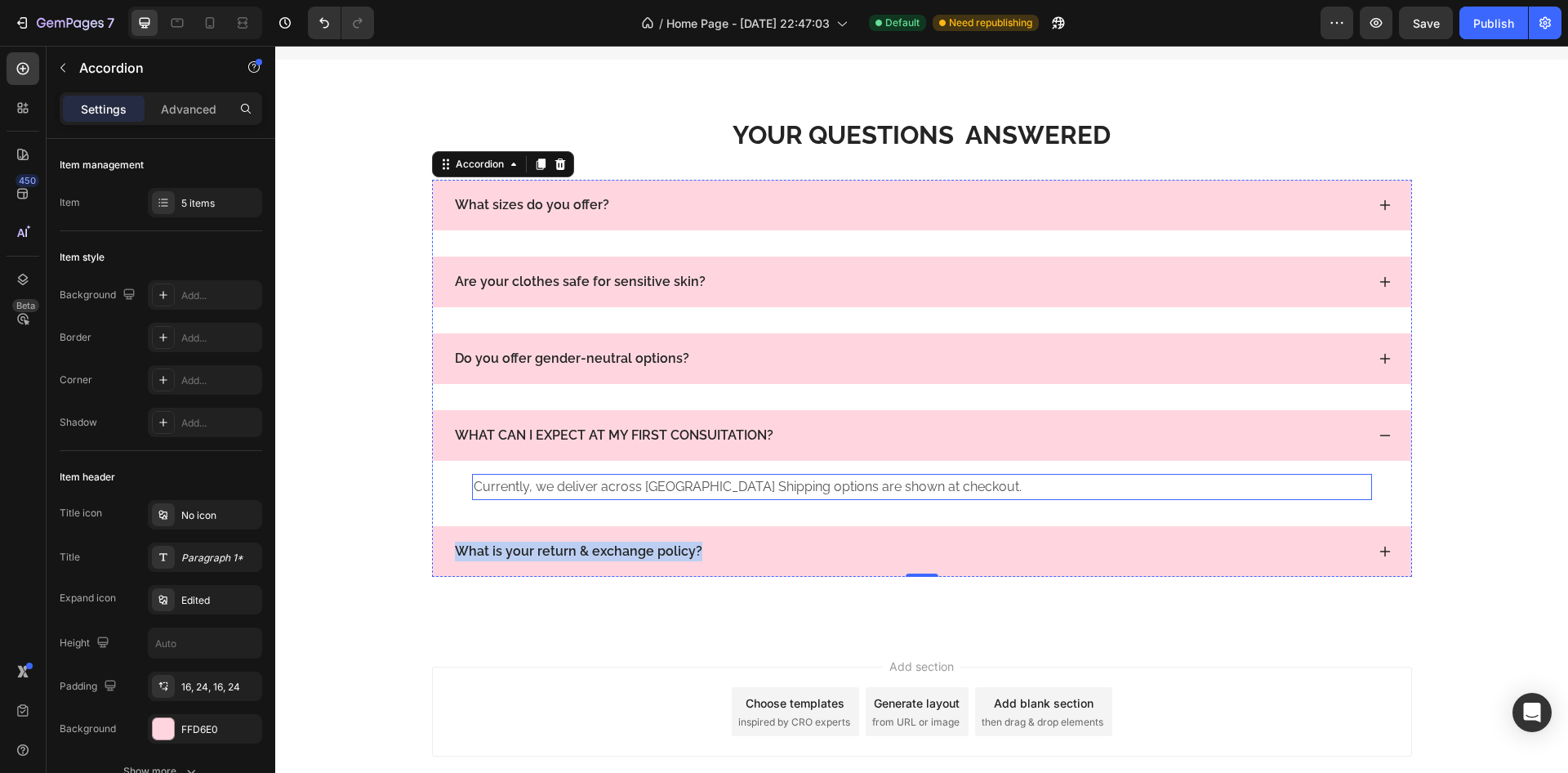
drag, startPoint x: 681, startPoint y: 491, endPoint x: 639, endPoint y: 478, distance: 44.4
click at [680, 491] on p "Currently, we deliver across [GEOGRAPHIC_DATA] Shipping options are shown at ch…" at bounding box center [922, 487] width 897 height 24
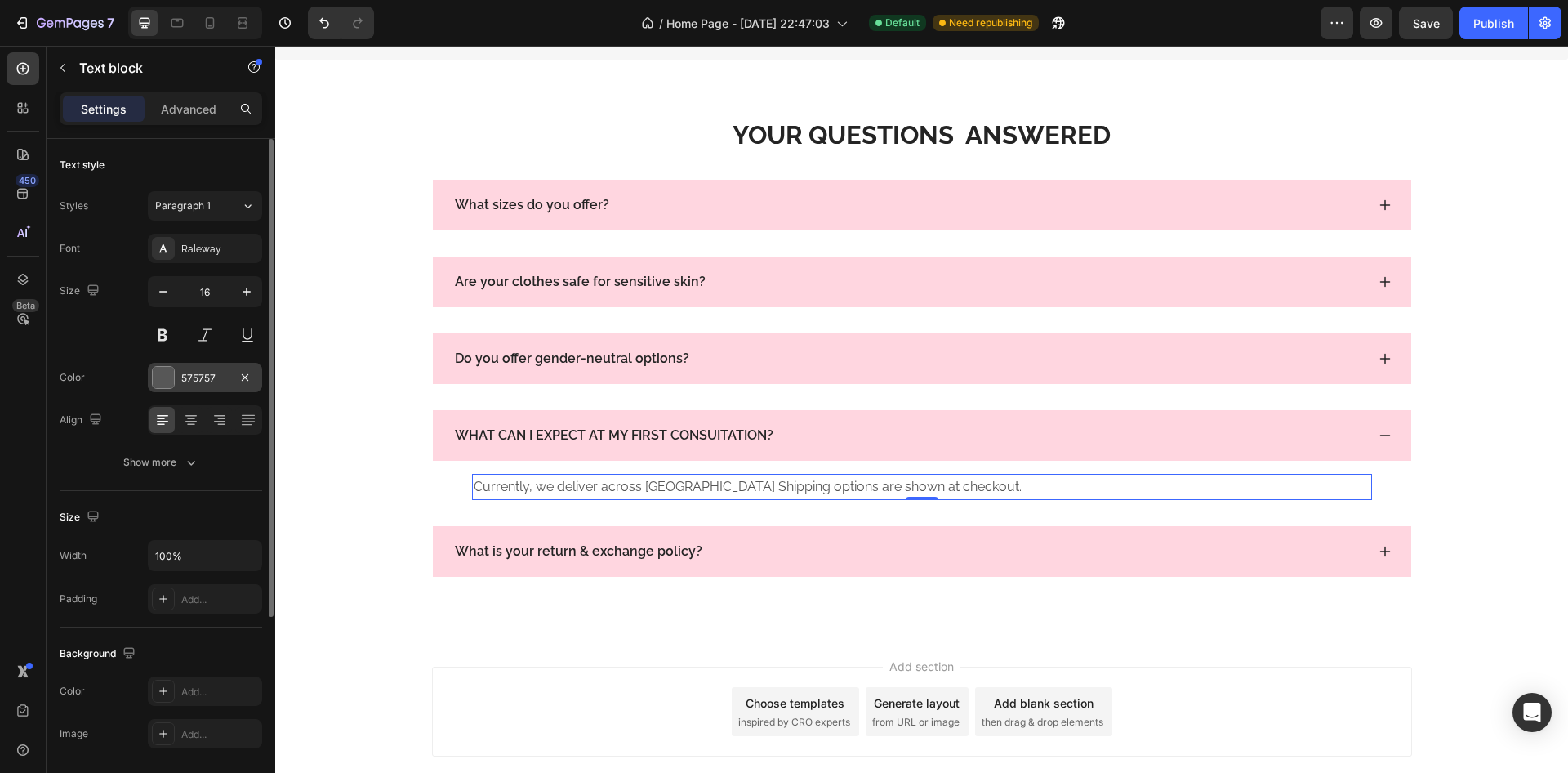
click at [151, 379] on div "575757" at bounding box center [205, 377] width 114 height 29
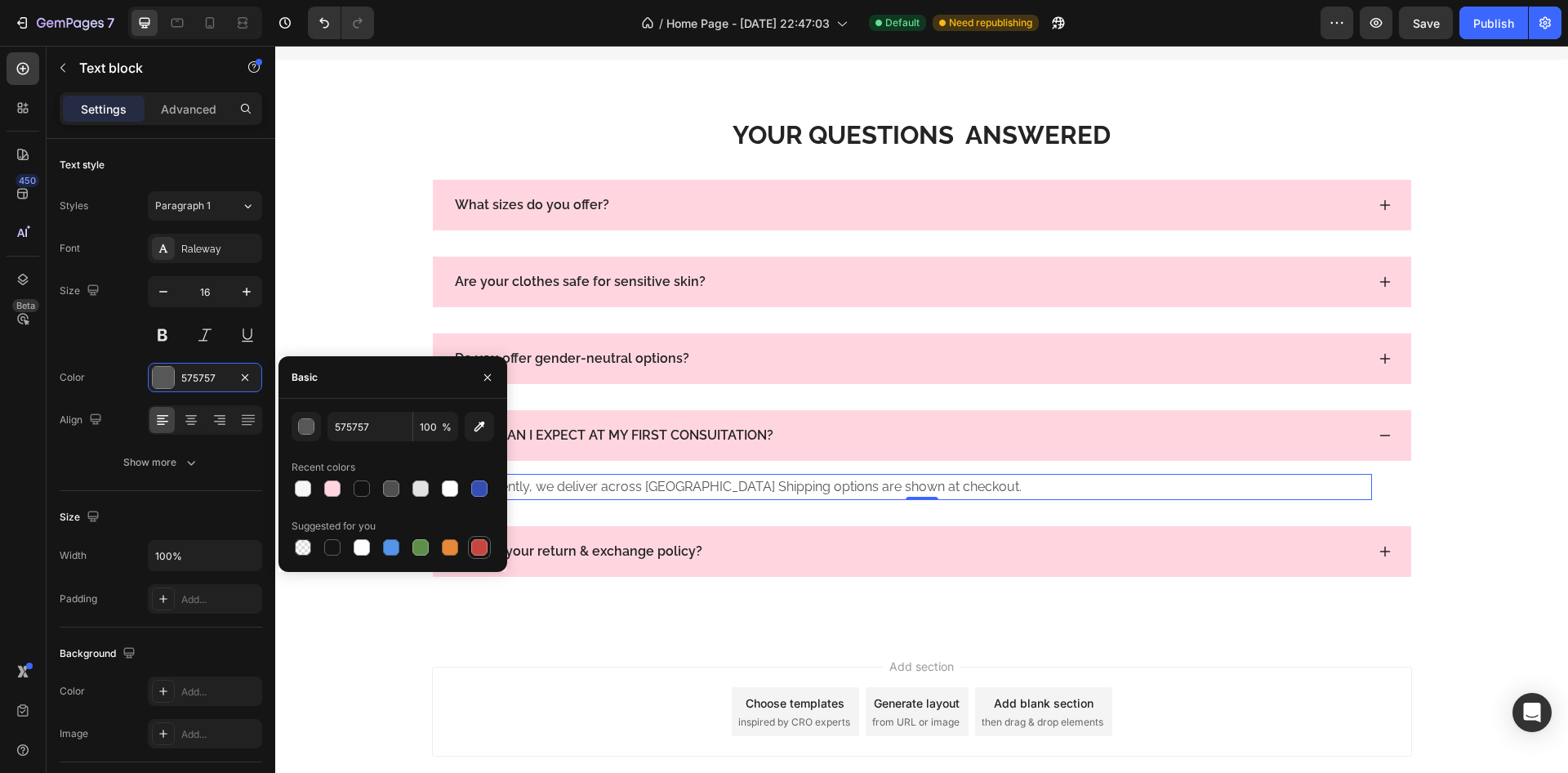
drag, startPoint x: 323, startPoint y: 546, endPoint x: 488, endPoint y: 552, distance: 165.1
click at [325, 546] on div at bounding box center [333, 547] width 20 height 20
type input "151515"
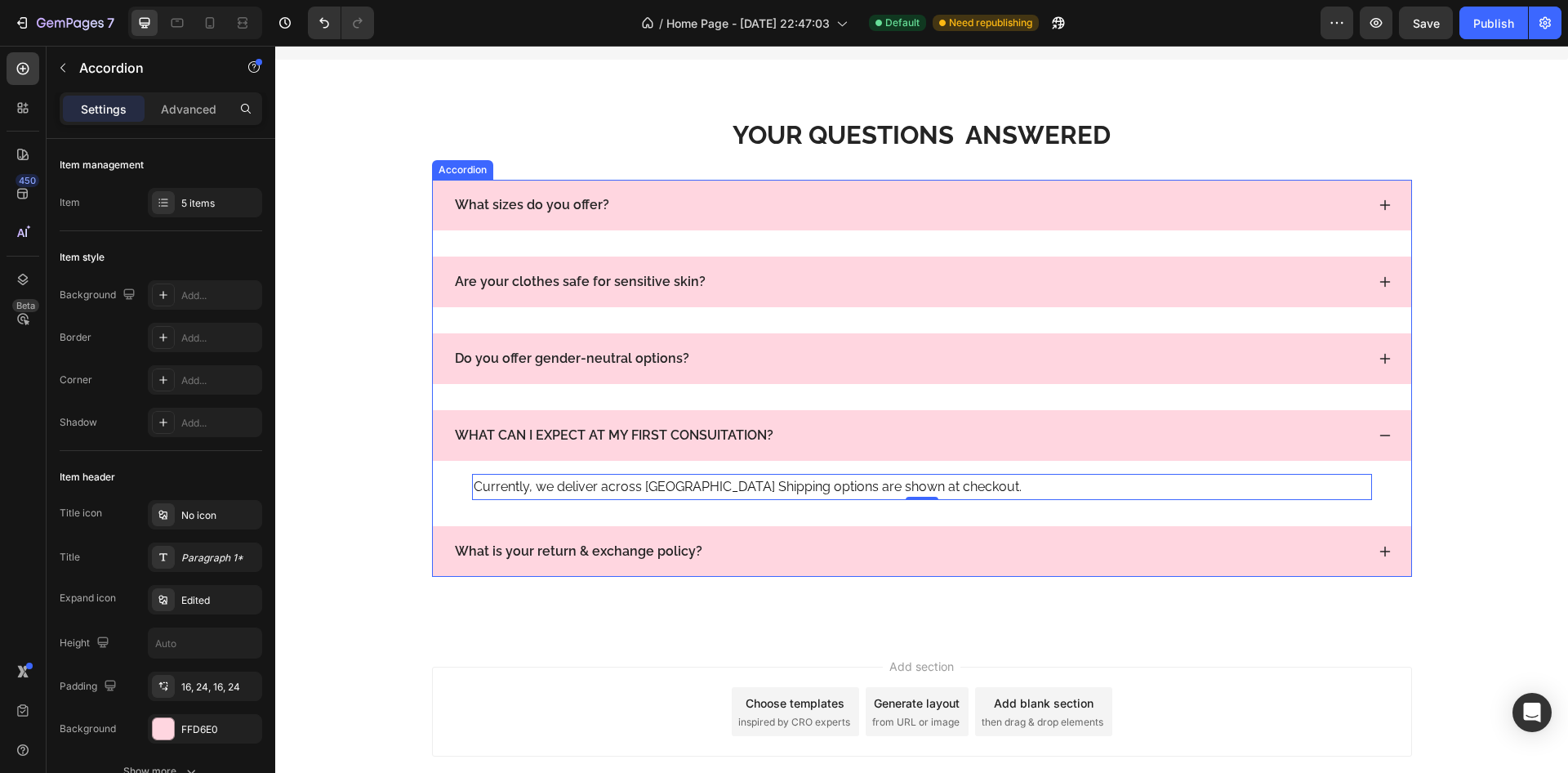
click at [1371, 444] on div "WHAT CAN I EXPECT AT MY FIRST CONSUITATION?" at bounding box center [922, 435] width 979 height 51
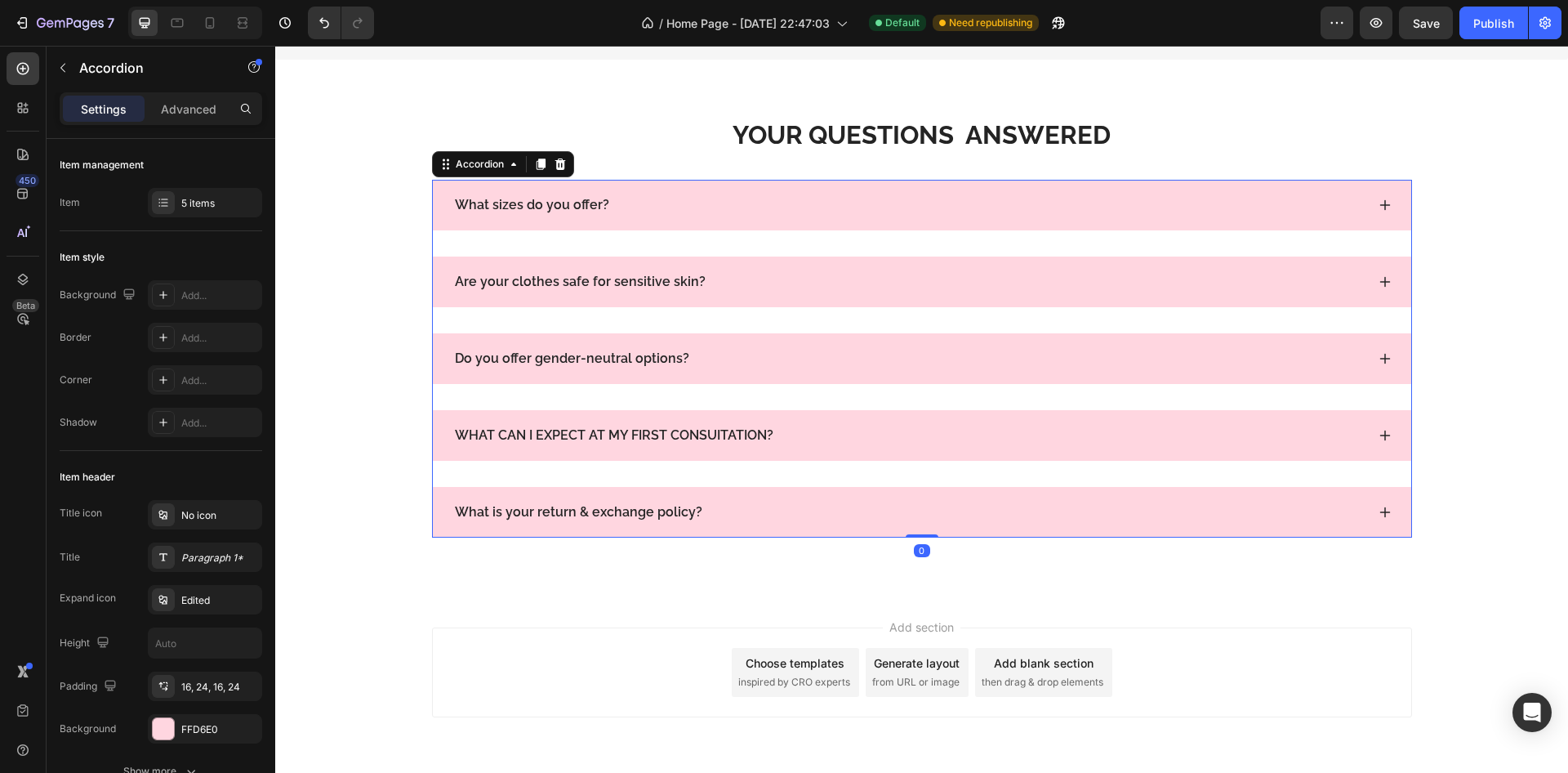
click at [1373, 537] on div "What is your return & exchange policy?" at bounding box center [922, 512] width 979 height 51
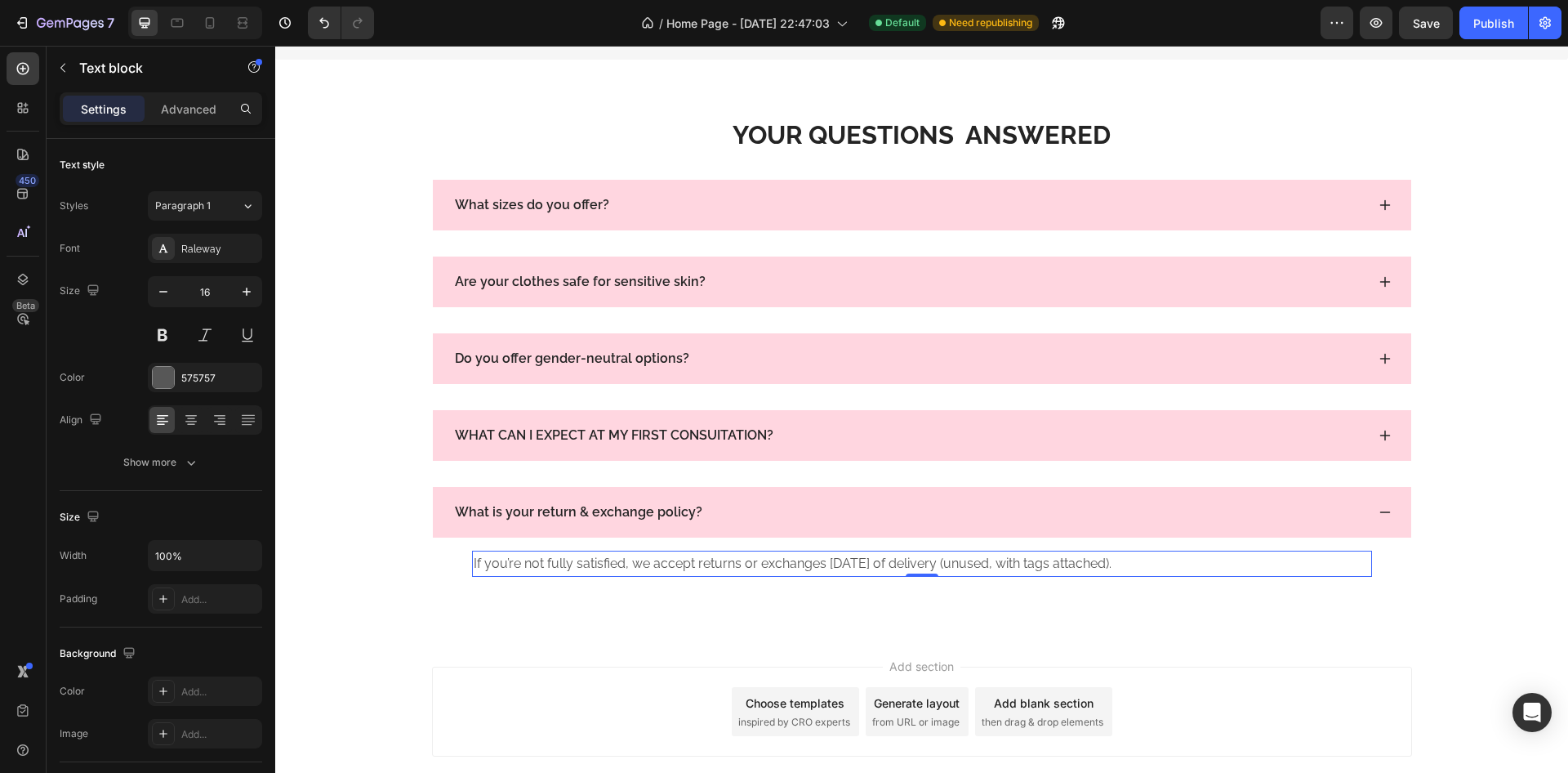
click at [970, 571] on p "If you’re not fully satisfied, we accept returns or exchanges [DATE] of deliver…" at bounding box center [922, 564] width 897 height 24
click at [134, 376] on div "Color 575757" at bounding box center [161, 377] width 203 height 29
click at [155, 377] on div at bounding box center [163, 377] width 21 height 21
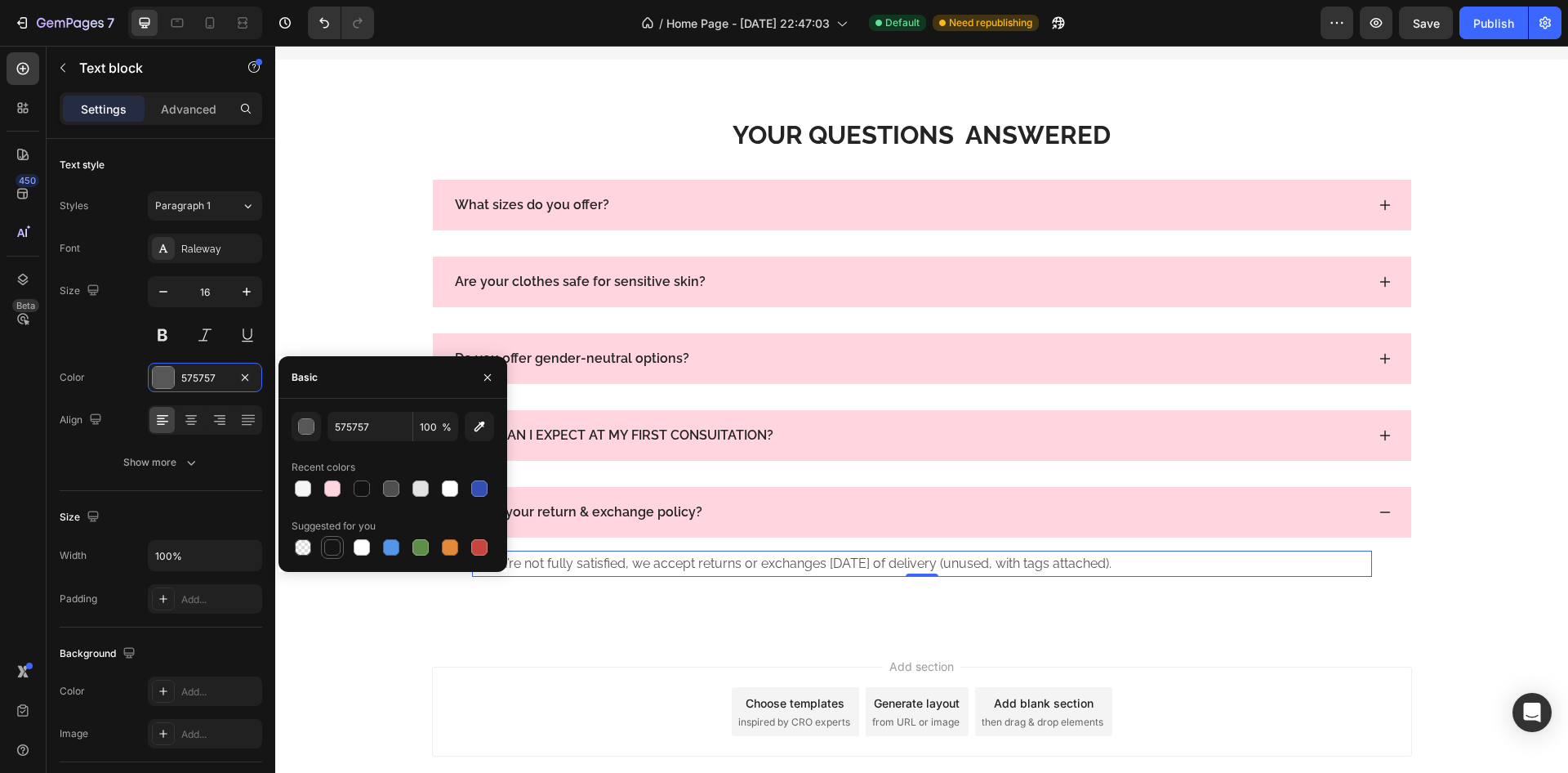
click at [337, 539] on div at bounding box center [332, 547] width 16 height 16
type input "151515"
drag, startPoint x: 486, startPoint y: 386, endPoint x: 280, endPoint y: 315, distance: 217.8
click at [486, 386] on button "button" at bounding box center [488, 377] width 26 height 26
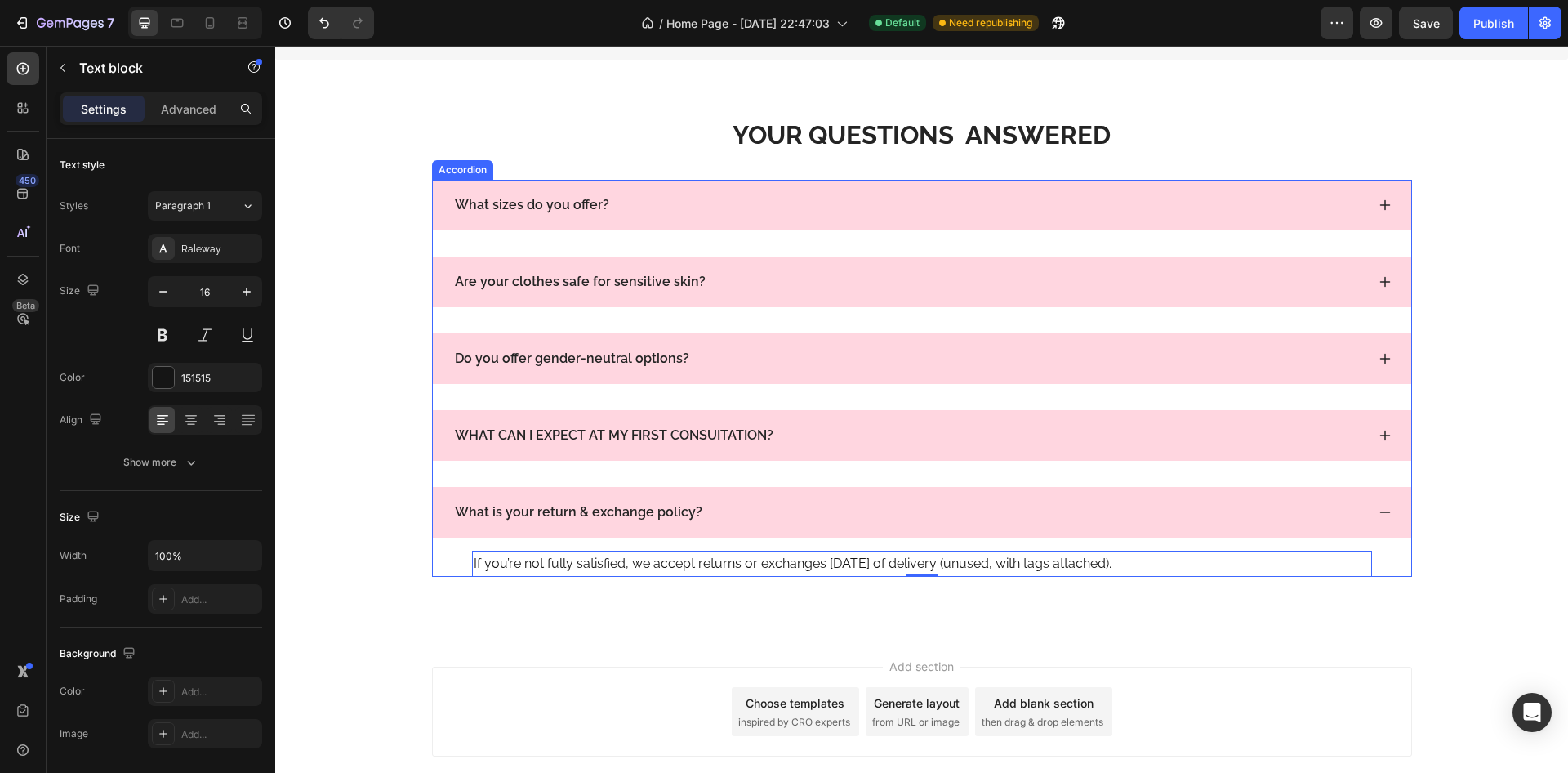
click at [1379, 208] on icon at bounding box center [1385, 204] width 13 height 13
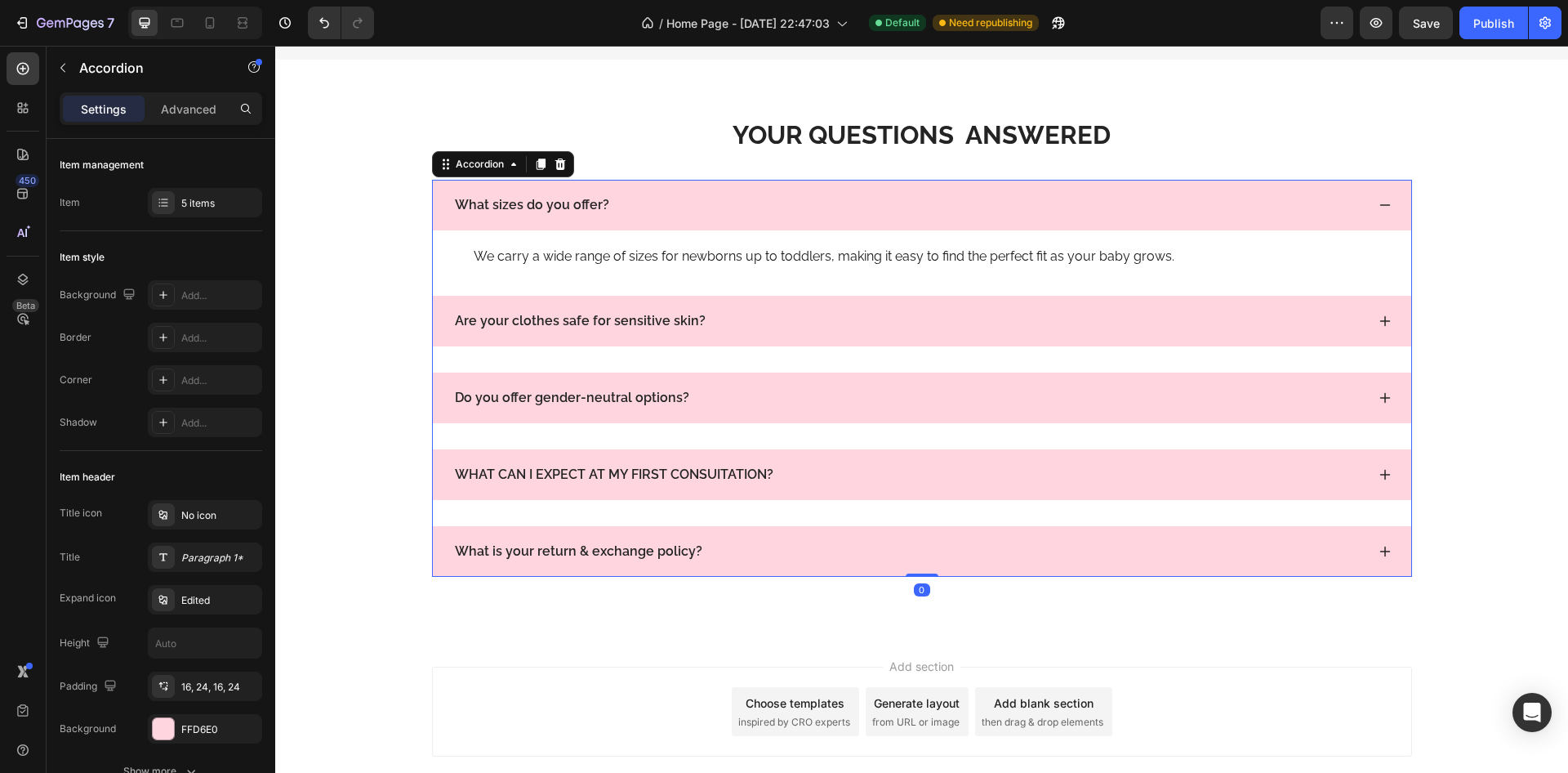
click at [1379, 208] on icon at bounding box center [1385, 204] width 13 height 13
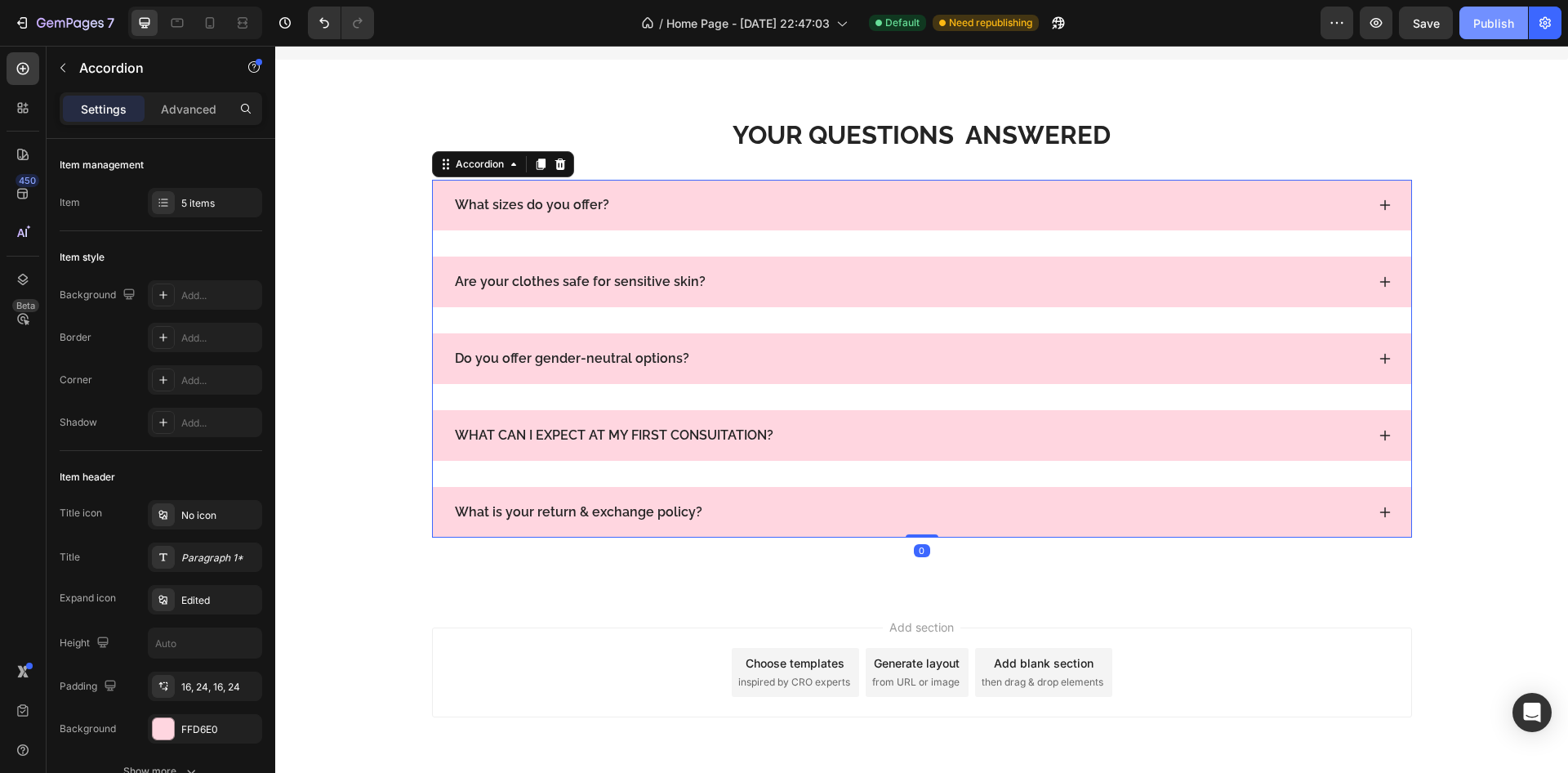
click at [1482, 36] on button "Publish" at bounding box center [1494, 23] width 69 height 33
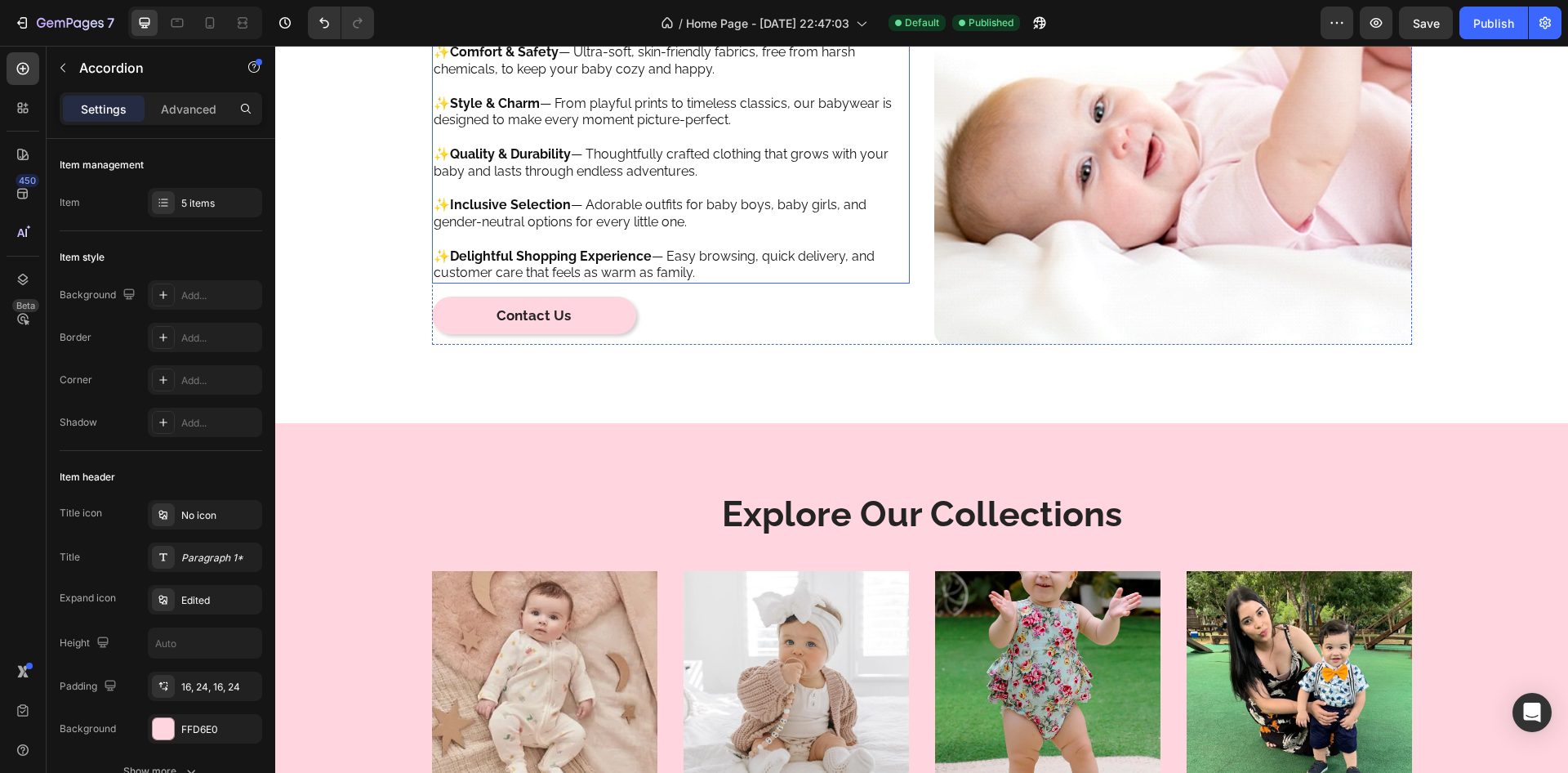
scroll to position [1277, 0]
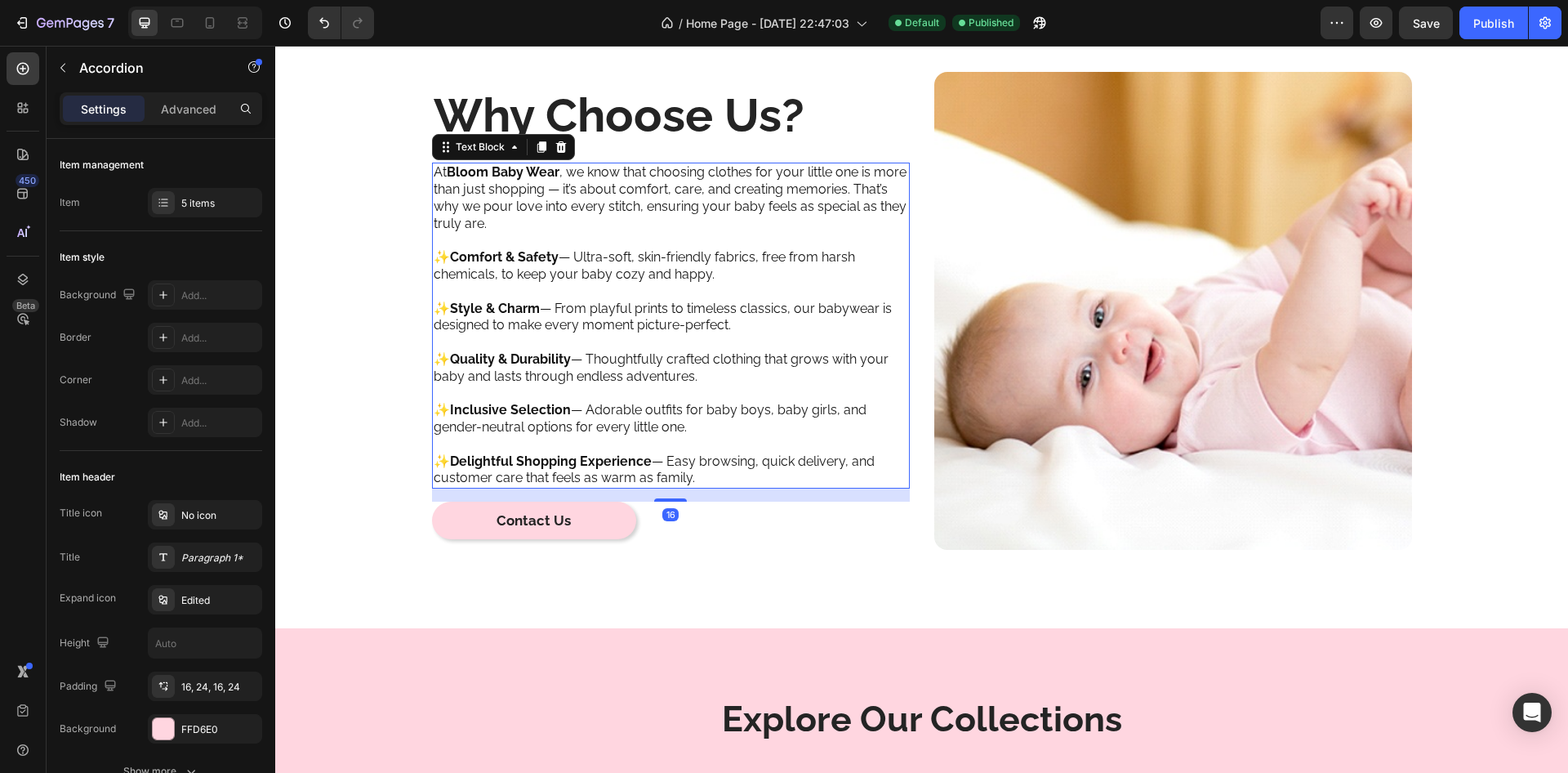
click at [591, 212] on p "At Bloom Baby Wear , we know that choosing clothes for your little one is more …" at bounding box center [671, 198] width 475 height 68
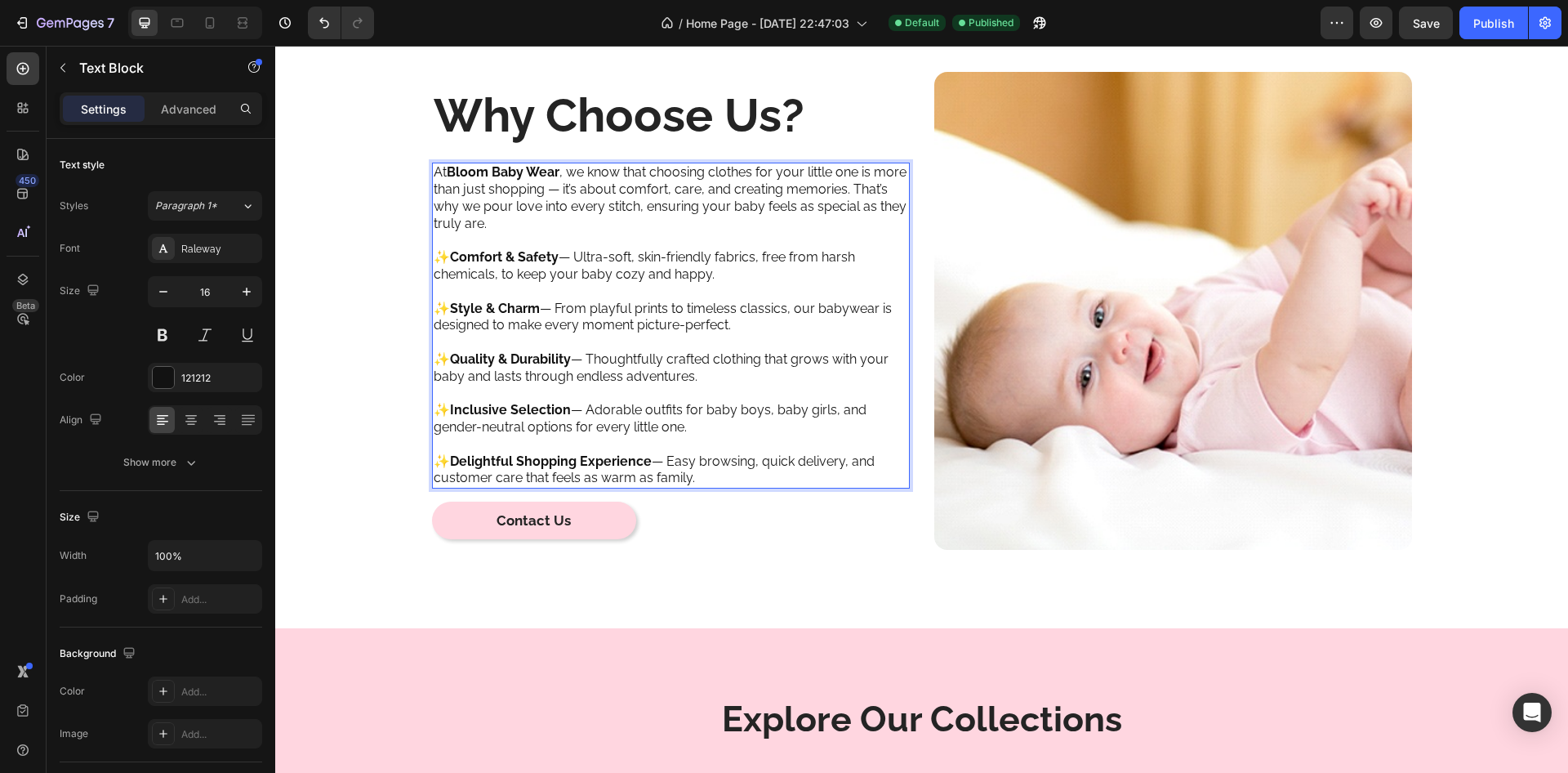
drag, startPoint x: 578, startPoint y: 198, endPoint x: 559, endPoint y: 187, distance: 22.0
click at [577, 198] on p "At Bloom Baby Wear , we know that choosing clothes for your little one is more …" at bounding box center [671, 198] width 475 height 68
click at [554, 174] on strong "Bloom Baby Wear" at bounding box center [503, 172] width 113 height 16
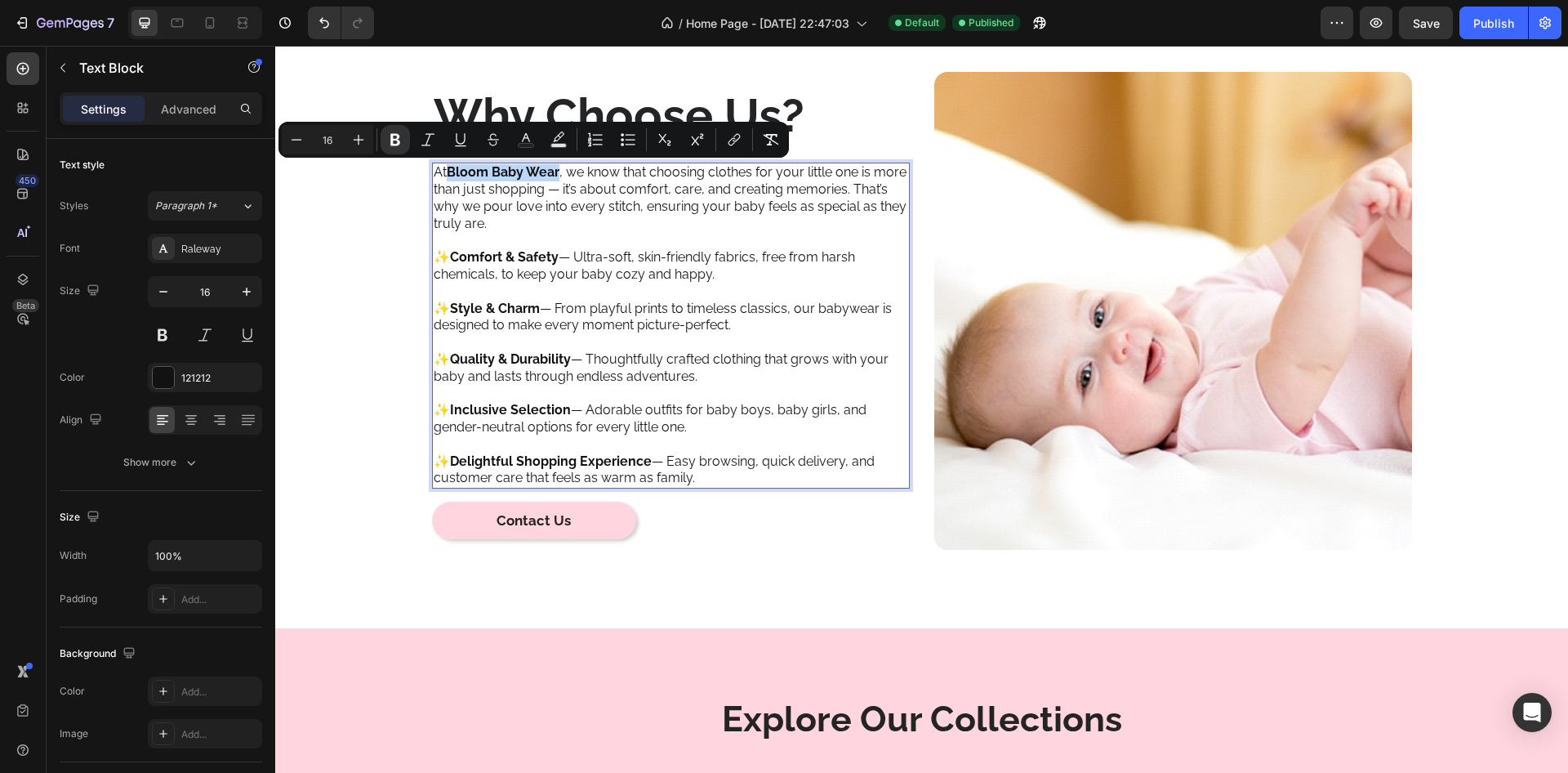
drag, startPoint x: 554, startPoint y: 177, endPoint x: 445, endPoint y: 169, distance: 108.9
click at [447, 169] on strong "Bloom Baby Wear" at bounding box center [503, 172] width 113 height 16
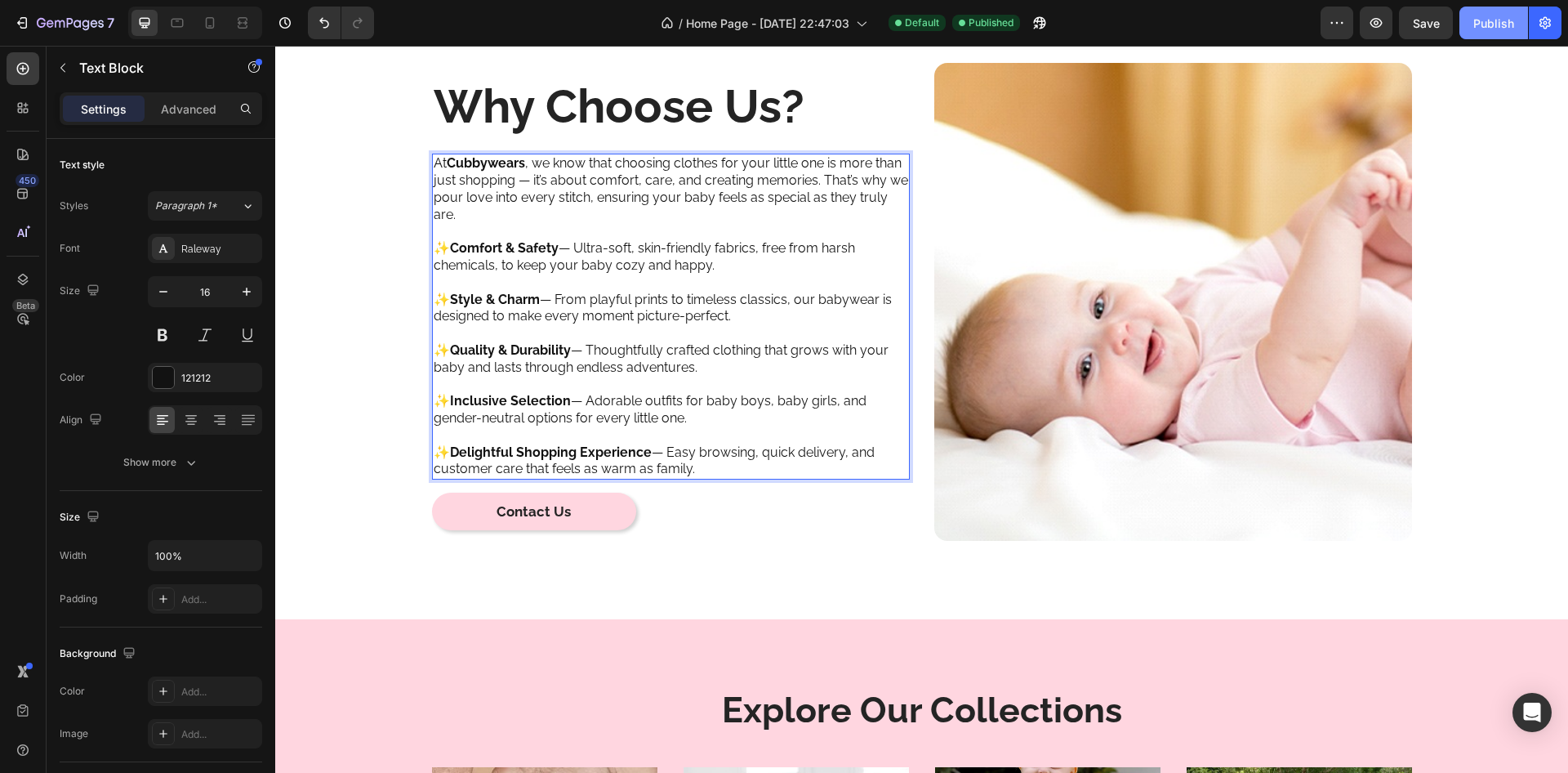
click at [1487, 16] on div "Publish" at bounding box center [1493, 23] width 41 height 17
